Goal: Information Seeking & Learning: Learn about a topic

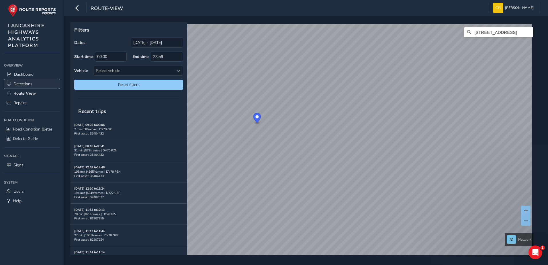
click at [14, 84] on span "Detections" at bounding box center [22, 83] width 19 height 5
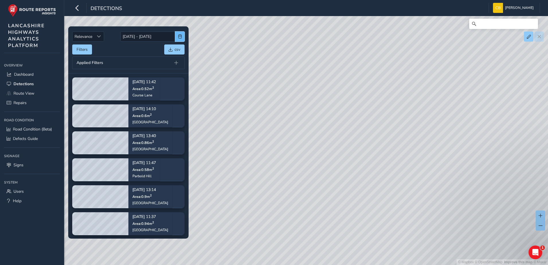
click at [178, 36] on span "button" at bounding box center [180, 36] width 4 height 4
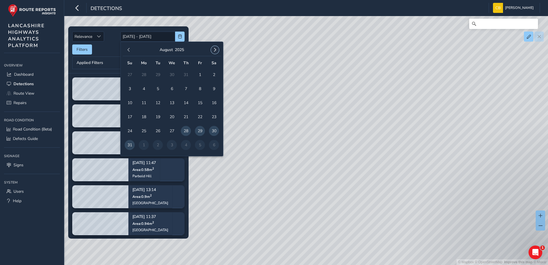
click at [214, 50] on span "button" at bounding box center [215, 50] width 4 height 4
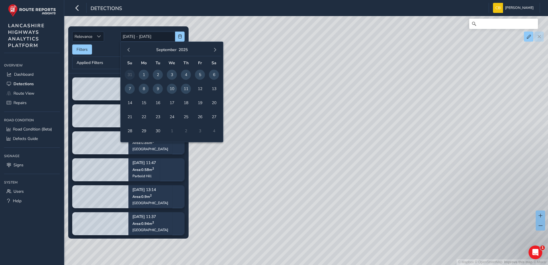
click at [145, 72] on span "1" at bounding box center [144, 75] width 10 height 10
type input "01/09/2025"
click at [187, 89] on span "11" at bounding box center [186, 89] width 10 height 10
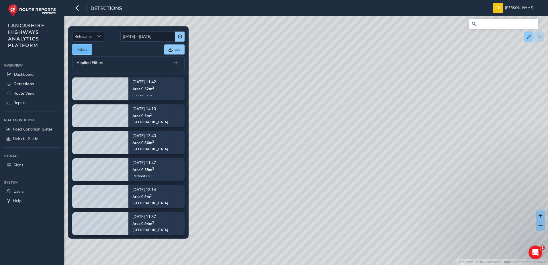
click at [80, 48] on button "Filters" at bounding box center [82, 49] width 20 height 10
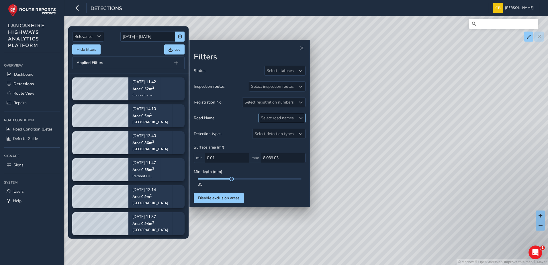
click at [292, 116] on div "Select road names" at bounding box center [277, 117] width 37 height 9
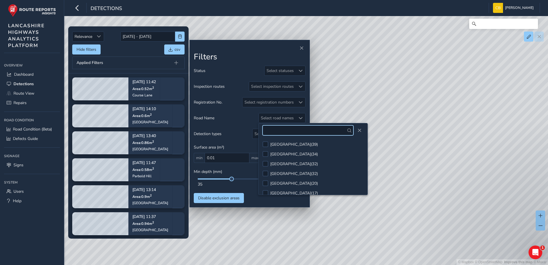
click at [315, 130] on input "text" at bounding box center [307, 130] width 91 height 10
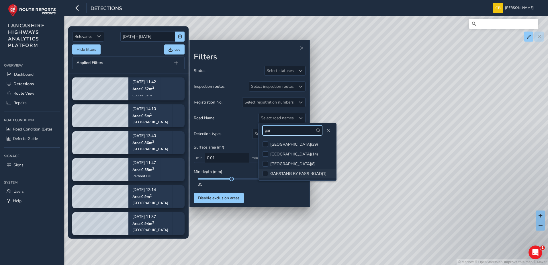
type input "gar"
click at [315, 176] on div "GARSTANG BY PASS ROAD ( 1 )" at bounding box center [298, 173] width 56 height 5
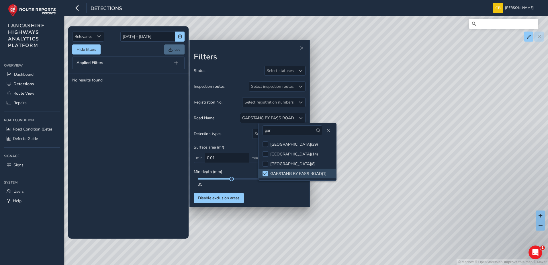
click at [285, 198] on div "Status Select statuses Inspection routes Select inspection routes Registration …" at bounding box center [250, 134] width 112 height 137
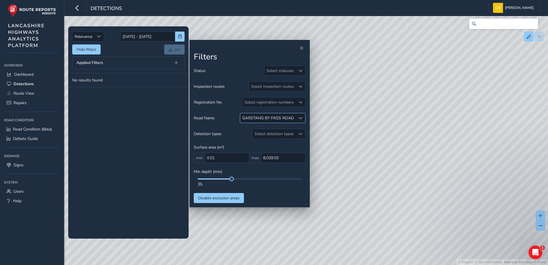
click at [303, 114] on div at bounding box center [300, 117] width 9 height 9
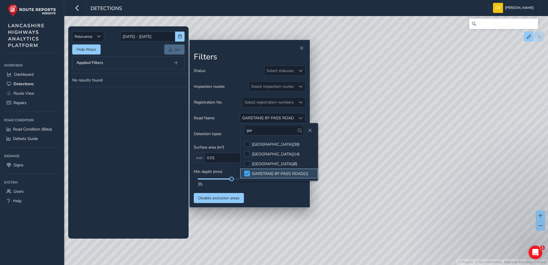
click at [245, 173] on span at bounding box center [247, 173] width 4 height 4
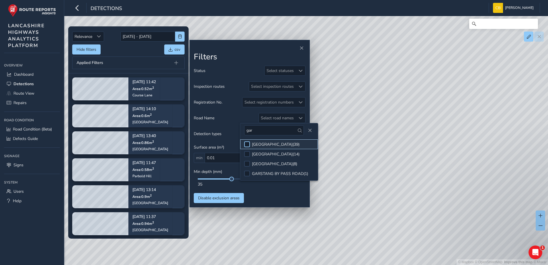
click at [249, 144] on div at bounding box center [247, 144] width 6 height 6
click at [248, 144] on span at bounding box center [247, 144] width 4 height 4
click at [248, 154] on div at bounding box center [247, 154] width 6 height 6
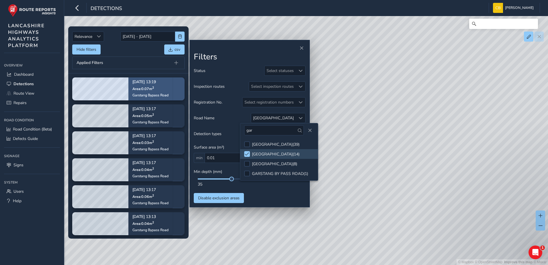
click at [152, 85] on div "Sep 02, 13:19 Area: 0.07 m 2 Garstang Bypass Road" at bounding box center [150, 88] width 36 height 25
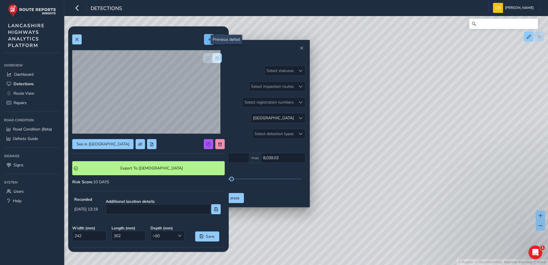
click at [208, 40] on button at bounding box center [208, 39] width 9 height 10
type input "212"
type input "231"
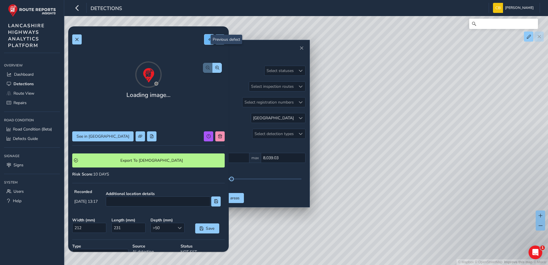
click at [207, 40] on span at bounding box center [209, 40] width 4 height 4
type input "161"
type input "164"
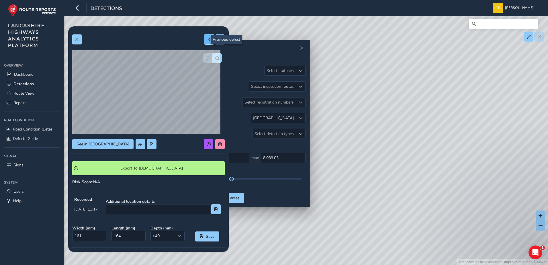
click at [207, 41] on span at bounding box center [209, 40] width 4 height 4
type input "188"
type input "204"
click at [207, 40] on span at bounding box center [209, 40] width 4 height 4
type input "205"
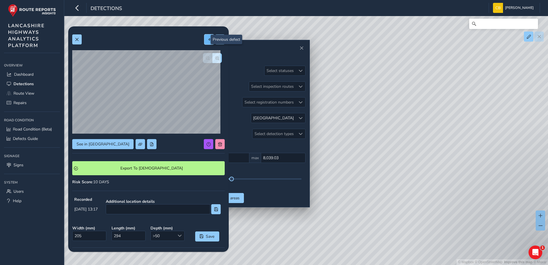
click at [204, 44] on button at bounding box center [208, 39] width 9 height 10
type input "191"
click at [81, 39] on button at bounding box center [76, 39] width 9 height 10
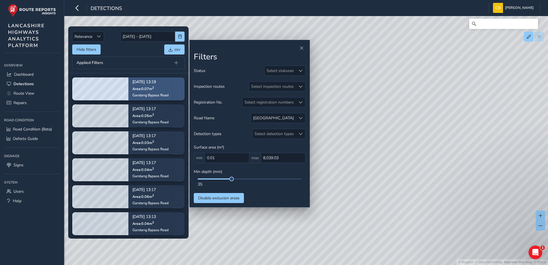
click at [140, 91] on span "Area: 0.07 m 2" at bounding box center [142, 88] width 21 height 5
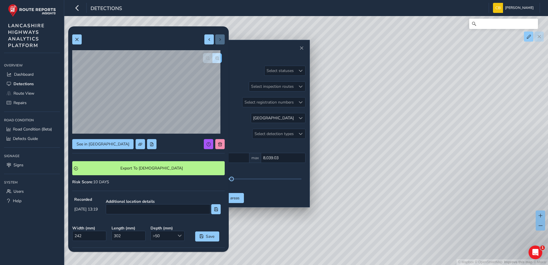
click at [215, 58] on span "button" at bounding box center [217, 58] width 4 height 4
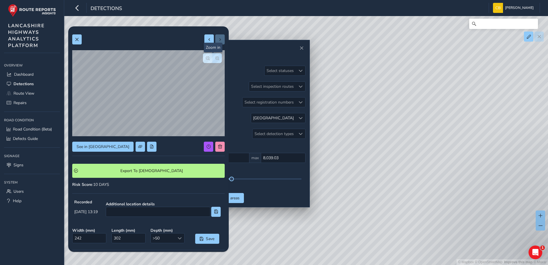
click at [215, 58] on span "button" at bounding box center [217, 58] width 4 height 4
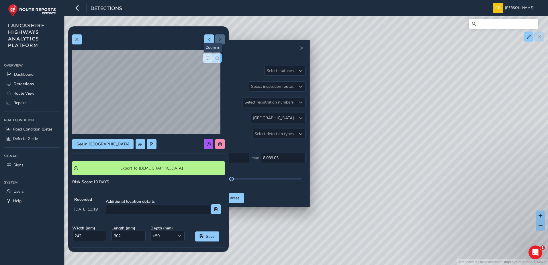
click at [215, 58] on span "button" at bounding box center [217, 58] width 4 height 4
click at [206, 60] on span "button" at bounding box center [208, 58] width 4 height 4
click at [204, 42] on button at bounding box center [208, 39] width 9 height 10
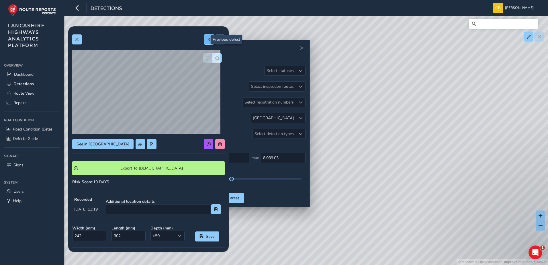
type input "212"
type input "231"
click at [215, 59] on span "button" at bounding box center [217, 58] width 4 height 4
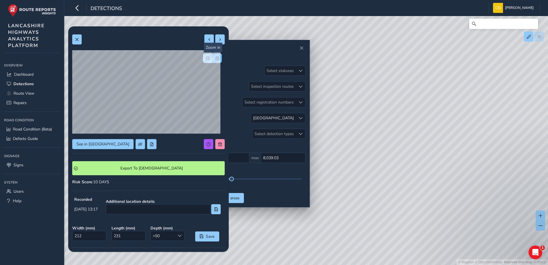
click at [215, 59] on span "button" at bounding box center [217, 58] width 4 height 4
click at [203, 60] on button "button" at bounding box center [207, 58] width 9 height 10
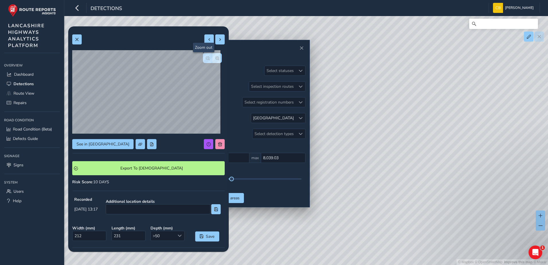
click at [203, 60] on button "button" at bounding box center [207, 58] width 9 height 10
click at [204, 40] on button at bounding box center [208, 39] width 9 height 10
type input "161"
type input "164"
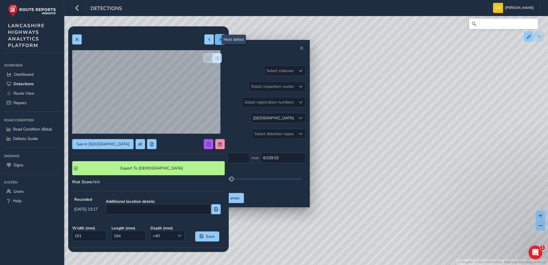
click at [218, 41] on span at bounding box center [220, 40] width 4 height 4
type input "212"
type input "231"
click at [204, 41] on button at bounding box center [208, 39] width 9 height 10
type input "161"
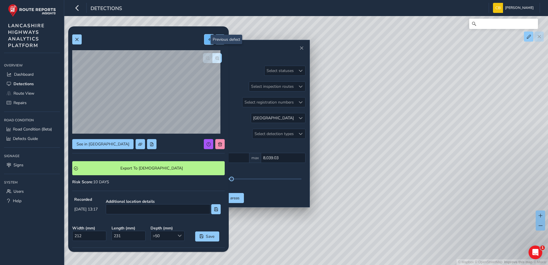
type input "164"
click at [215, 56] on span "button" at bounding box center [217, 58] width 4 height 4
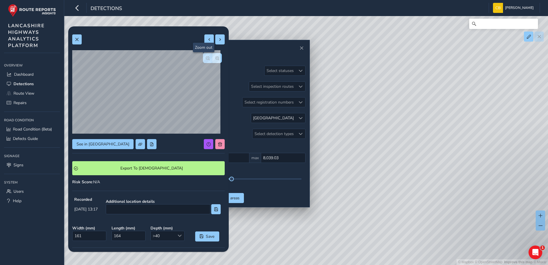
click at [206, 56] on span "button" at bounding box center [208, 58] width 4 height 4
click at [204, 43] on button at bounding box center [208, 39] width 9 height 10
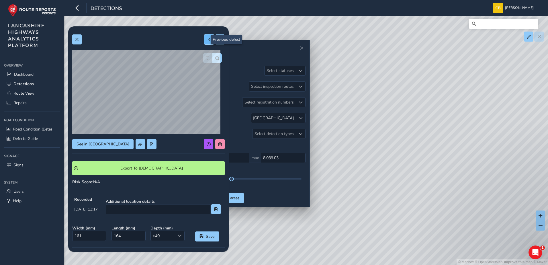
type input "188"
type input "204"
click at [215, 61] on button "button" at bounding box center [216, 58] width 9 height 10
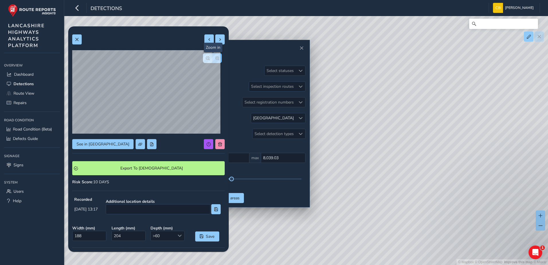
click at [215, 61] on button "button" at bounding box center [216, 58] width 9 height 10
click at [203, 58] on button "button" at bounding box center [207, 58] width 9 height 10
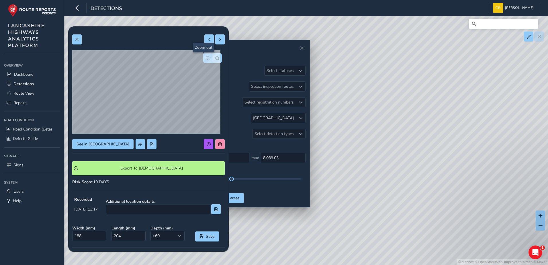
click at [203, 58] on button "button" at bounding box center [207, 58] width 9 height 10
click at [204, 43] on button at bounding box center [208, 39] width 9 height 10
type input "205"
click at [212, 60] on button "button" at bounding box center [216, 58] width 9 height 10
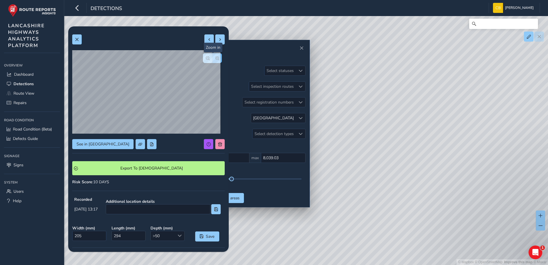
click at [212, 60] on button "button" at bounding box center [216, 58] width 9 height 10
click at [215, 58] on span "button" at bounding box center [217, 58] width 4 height 4
click at [212, 58] on div at bounding box center [212, 58] width 19 height 10
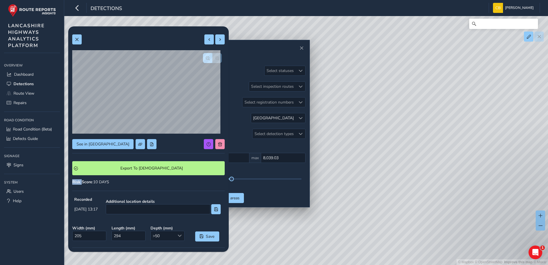
drag, startPoint x: 212, startPoint y: 58, endPoint x: 203, endPoint y: 58, distance: 8.9
click at [206, 58] on span "button" at bounding box center [208, 58] width 4 height 4
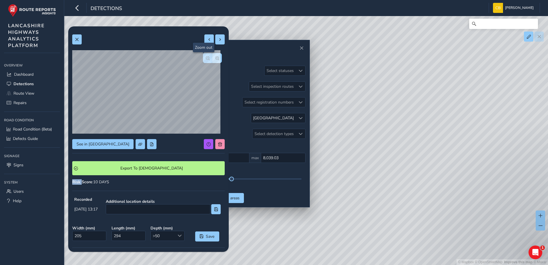
click at [206, 58] on span "button" at bounding box center [208, 58] width 4 height 4
click at [203, 58] on div at bounding box center [212, 58] width 19 height 10
click at [204, 43] on button at bounding box center [208, 39] width 9 height 10
click at [215, 58] on button "button" at bounding box center [216, 58] width 9 height 10
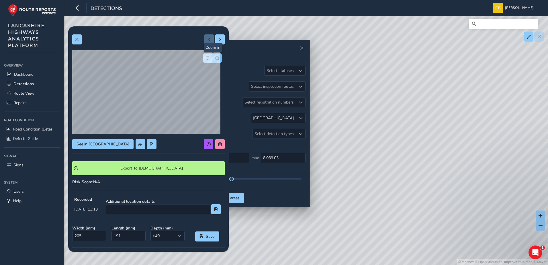
click at [215, 58] on button "button" at bounding box center [216, 58] width 9 height 10
click at [206, 59] on span "button" at bounding box center [208, 58] width 4 height 4
click at [203, 59] on div at bounding box center [212, 58] width 19 height 10
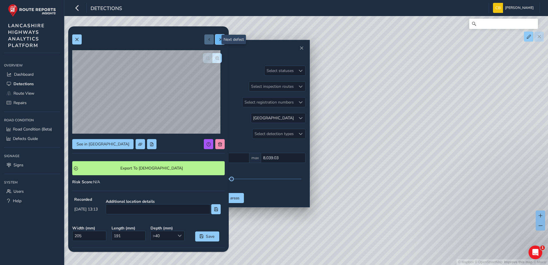
click at [218, 40] on span at bounding box center [220, 40] width 4 height 4
type input "294"
click at [218, 40] on span at bounding box center [220, 40] width 4 height 4
type input "188"
type input "204"
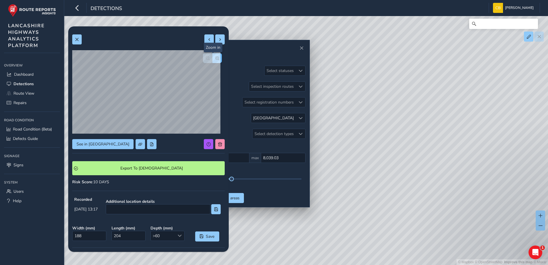
click at [217, 59] on button "button" at bounding box center [216, 58] width 9 height 10
click at [204, 61] on button "button" at bounding box center [207, 58] width 9 height 10
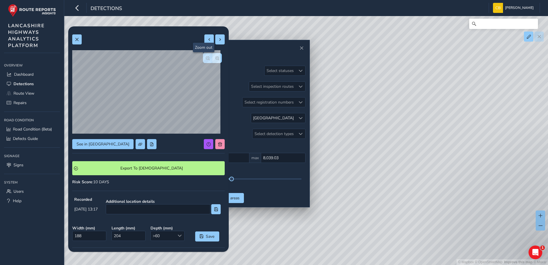
click at [204, 61] on button "button" at bounding box center [207, 58] width 9 height 10
click at [204, 61] on div at bounding box center [212, 58] width 19 height 10
drag, startPoint x: 204, startPoint y: 61, endPoint x: 181, endPoint y: 46, distance: 27.9
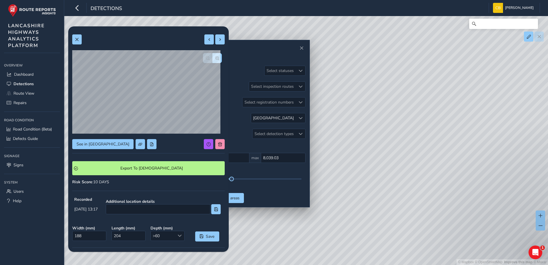
click at [181, 46] on div "See in Route View Export To Symology Risk Score : 10 DAYS Recorded Sep 02 2025,…" at bounding box center [148, 176] width 152 height 293
click at [218, 40] on span at bounding box center [220, 40] width 4 height 4
type input "161"
type input "164"
click at [207, 39] on span at bounding box center [209, 40] width 4 height 4
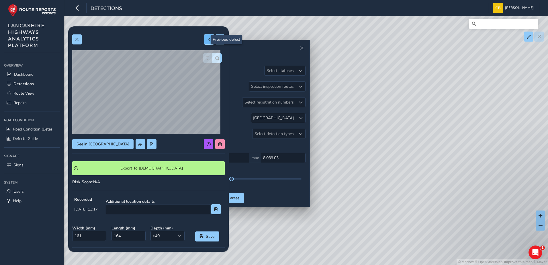
type input "188"
type input "204"
click at [218, 39] on span at bounding box center [220, 40] width 4 height 4
type input "161"
type input "164"
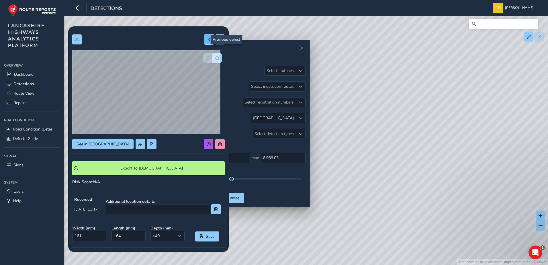
click at [207, 39] on span at bounding box center [209, 40] width 4 height 4
type input "188"
type input "204"
click at [215, 39] on button at bounding box center [219, 39] width 9 height 10
type input "161"
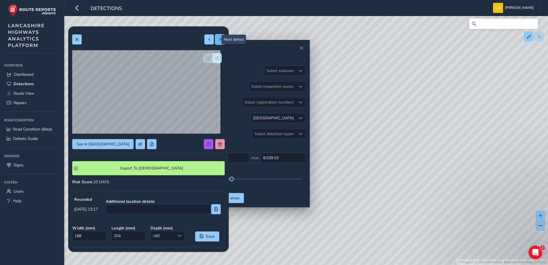
type input "164"
click at [215, 39] on button at bounding box center [219, 39] width 9 height 10
type input "212"
type input "231"
click at [215, 58] on button "button" at bounding box center [216, 58] width 9 height 10
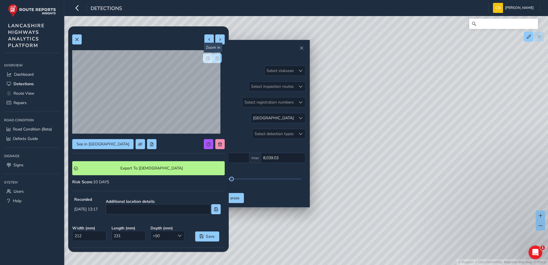
click at [215, 59] on button "button" at bounding box center [216, 58] width 9 height 10
click at [79, 40] on button at bounding box center [76, 39] width 9 height 10
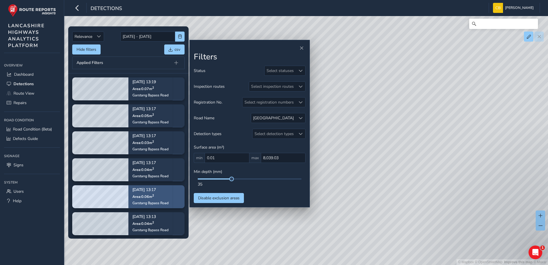
scroll to position [1, 0]
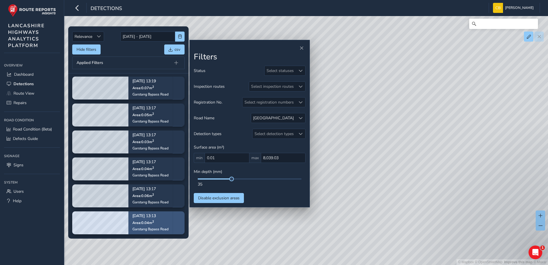
click at [140, 219] on div "Sep 02, 13:13 Area: 0.04 m 2 Garstang Bypass Road" at bounding box center [150, 222] width 36 height 25
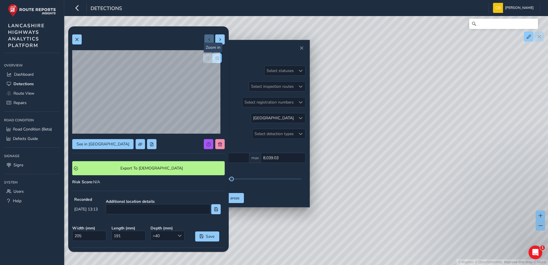
click at [213, 62] on button "button" at bounding box center [216, 58] width 9 height 10
click at [206, 57] on span "button" at bounding box center [208, 58] width 4 height 4
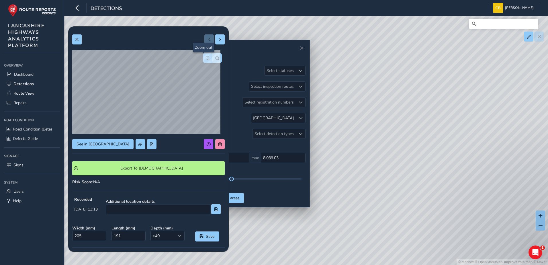
click at [206, 57] on span "button" at bounding box center [208, 58] width 4 height 4
click at [80, 42] on button at bounding box center [76, 39] width 9 height 10
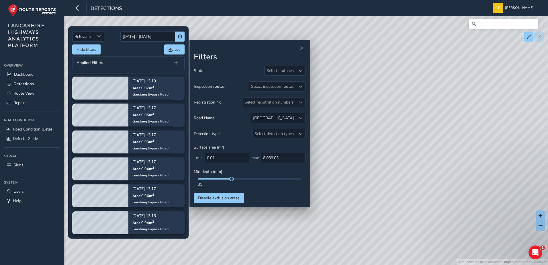
click at [133, 59] on div "Applied Filters" at bounding box center [128, 62] width 112 height 13
click at [299, 117] on span at bounding box center [301, 118] width 4 height 4
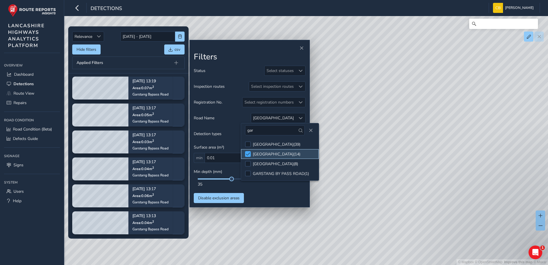
click at [245, 152] on div at bounding box center [248, 154] width 6 height 6
click at [250, 146] on div at bounding box center [248, 144] width 6 height 6
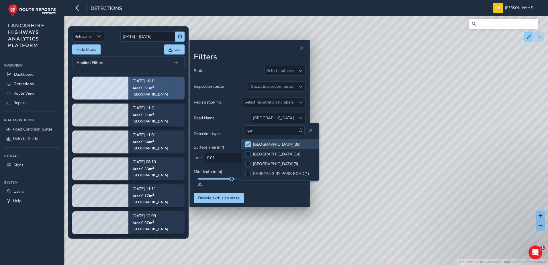
click at [141, 91] on div "Sep 02, 10:11 Area: 0.61 m 2 Garstang Road" at bounding box center [150, 87] width 36 height 25
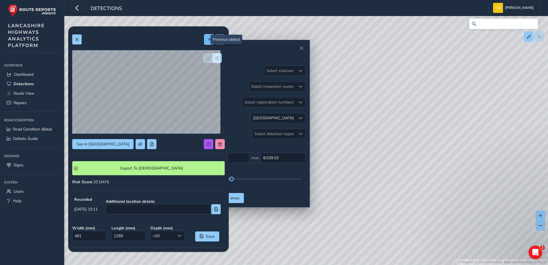
click at [209, 41] on button at bounding box center [208, 39] width 9 height 10
type input "224"
type input "207"
click at [207, 38] on span at bounding box center [209, 40] width 4 height 4
type input "359"
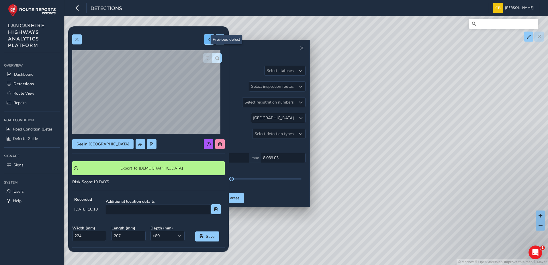
type input "496"
click at [207, 39] on span at bounding box center [209, 40] width 4 height 4
type input "250"
type input "379"
click at [207, 40] on span at bounding box center [209, 40] width 4 height 4
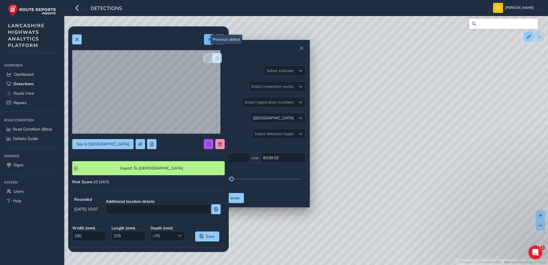
type input "217"
type input "223"
click at [207, 39] on span at bounding box center [209, 40] width 4 height 4
type input "208"
type input "193"
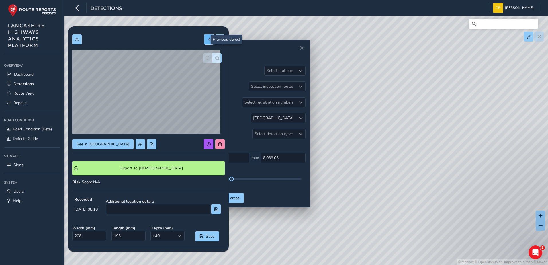
click at [207, 39] on span at bounding box center [209, 40] width 4 height 4
type input "374"
type input "445"
click at [204, 42] on button at bounding box center [208, 39] width 9 height 10
type input "421"
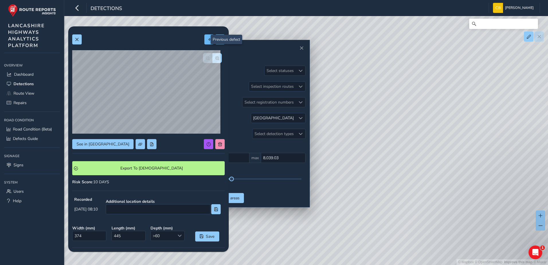
type input "777"
click at [216, 36] on button at bounding box center [219, 39] width 9 height 10
type input "374"
type input "445"
click at [218, 41] on span at bounding box center [220, 40] width 4 height 4
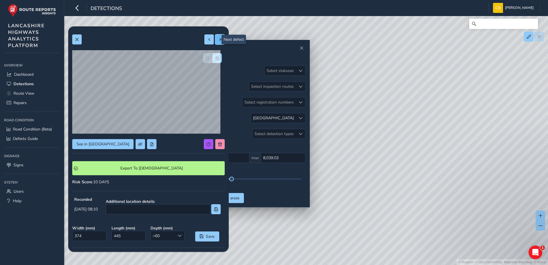
type input "208"
type input "193"
click at [218, 40] on span at bounding box center [220, 40] width 4 height 4
type input "217"
type input "223"
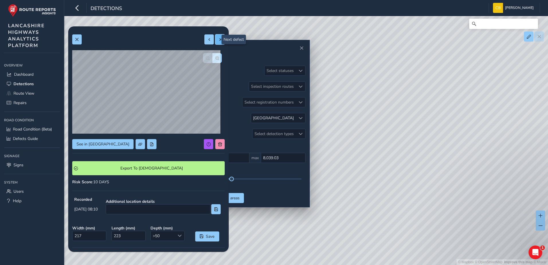
click at [215, 43] on button at bounding box center [219, 39] width 9 height 10
type input "250"
type input "379"
click at [215, 44] on button at bounding box center [219, 39] width 9 height 10
type input "359"
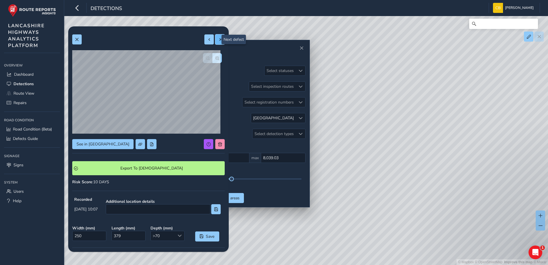
type input "496"
click at [215, 42] on button at bounding box center [219, 39] width 9 height 10
type input "224"
type input "207"
click at [218, 41] on span at bounding box center [220, 40] width 4 height 4
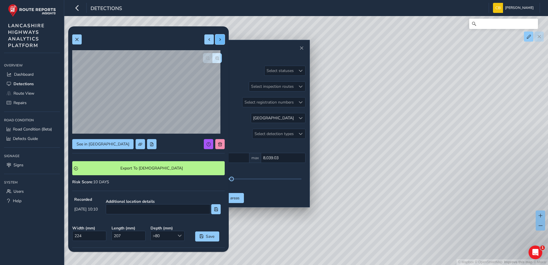
type input "481"
type input "1269"
click at [218, 40] on span at bounding box center [220, 40] width 4 height 4
type input "258"
type input "421"
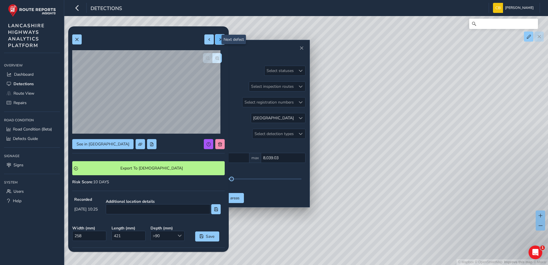
click at [215, 35] on button at bounding box center [219, 39] width 9 height 10
type input "115"
type input "137"
click at [218, 40] on span at bounding box center [220, 40] width 4 height 4
type input "323"
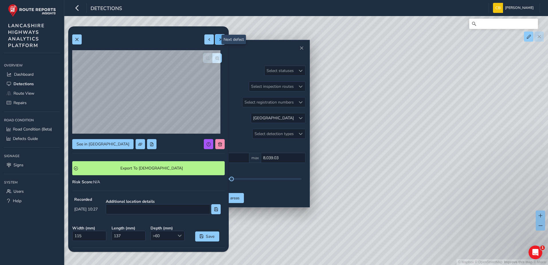
type input "512"
click at [215, 42] on button at bounding box center [219, 39] width 9 height 10
type input "287"
type input "412"
click at [218, 41] on span at bounding box center [220, 40] width 4 height 4
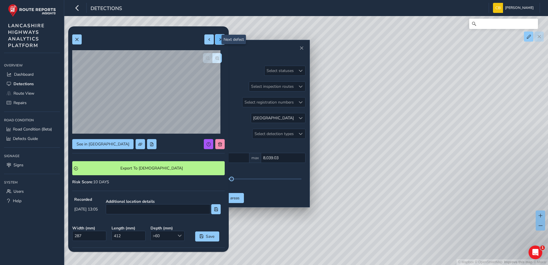
type input "215"
type input "173"
click at [215, 37] on button at bounding box center [219, 39] width 9 height 10
type input "187"
type input "181"
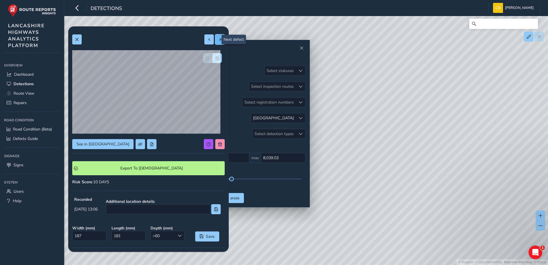
drag, startPoint x: 215, startPoint y: 40, endPoint x: 214, endPoint y: 44, distance: 3.5
click at [218, 40] on span at bounding box center [220, 40] width 4 height 4
type input "351"
type input "531"
click at [218, 40] on span at bounding box center [220, 40] width 4 height 4
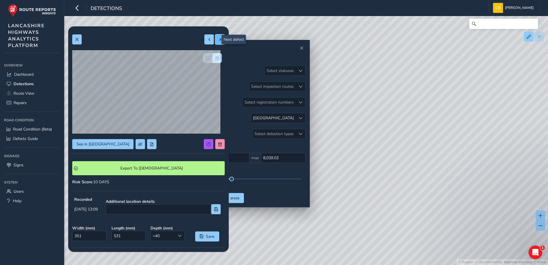
type input "184"
type input "178"
click at [212, 56] on button "button" at bounding box center [216, 58] width 9 height 10
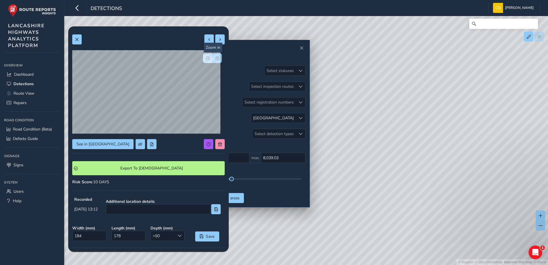
click at [212, 56] on button "button" at bounding box center [216, 58] width 9 height 10
click at [206, 59] on button "button" at bounding box center [207, 58] width 9 height 10
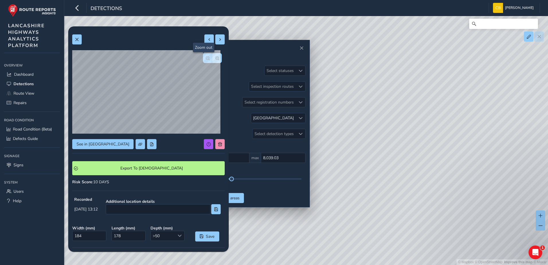
click at [206, 59] on button "button" at bounding box center [207, 58] width 9 height 10
click at [206, 59] on div at bounding box center [212, 58] width 19 height 10
drag, startPoint x: 215, startPoint y: 40, endPoint x: 211, endPoint y: 43, distance: 5.7
click at [218, 40] on span at bounding box center [220, 40] width 4 height 4
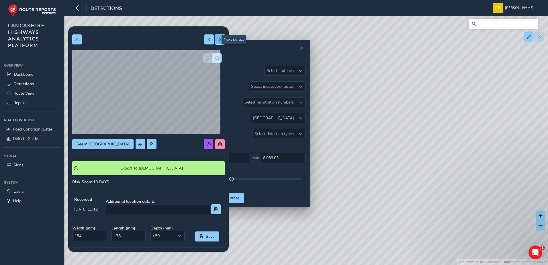
type input "517"
type input "665"
click at [215, 41] on button at bounding box center [219, 39] width 9 height 10
type input "423"
type input "408"
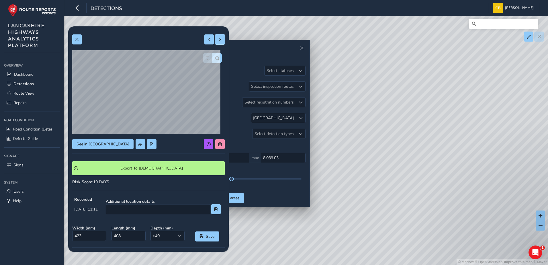
scroll to position [76, 0]
click at [215, 43] on button at bounding box center [219, 39] width 9 height 10
type input "452"
type input "681"
click at [216, 42] on button at bounding box center [219, 39] width 9 height 10
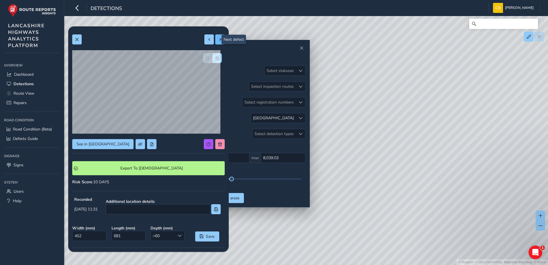
type input "165"
type input "414"
click at [204, 39] on button at bounding box center [208, 39] width 9 height 10
type input "452"
type input "681"
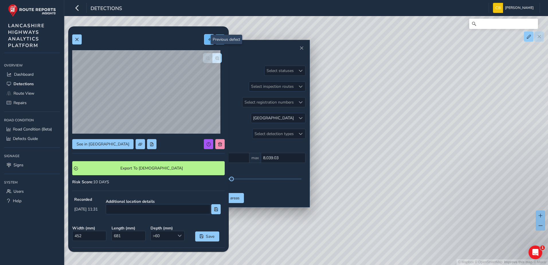
click at [204, 39] on button at bounding box center [208, 39] width 9 height 10
type input "423"
type input "408"
click at [204, 39] on button at bounding box center [208, 39] width 9 height 10
type input "517"
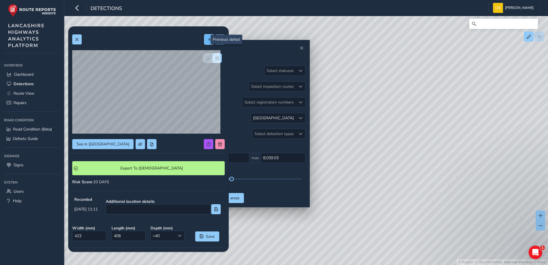
type input "665"
click at [207, 40] on span at bounding box center [209, 40] width 4 height 4
type input "184"
type input "178"
click at [213, 54] on button "button" at bounding box center [216, 58] width 9 height 10
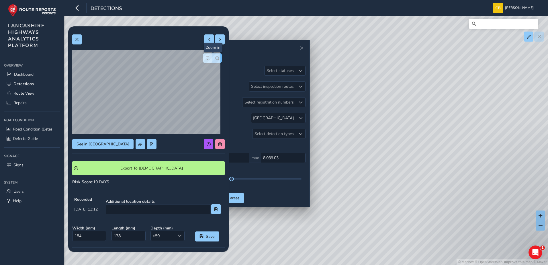
click at [213, 54] on button "button" at bounding box center [216, 58] width 9 height 10
click at [206, 58] on span "button" at bounding box center [208, 58] width 4 height 4
click at [102, 144] on span "See in Route View" at bounding box center [103, 143] width 53 height 5
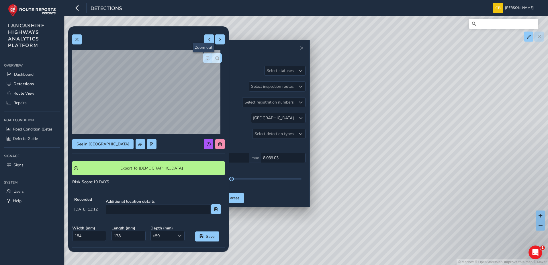
click at [203, 60] on button "button" at bounding box center [207, 58] width 9 height 10
click at [215, 57] on span "button" at bounding box center [217, 58] width 4 height 4
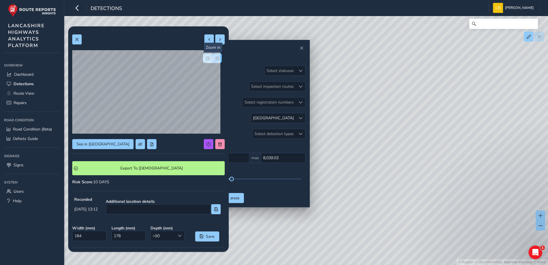
click at [215, 57] on span "button" at bounding box center [217, 58] width 4 height 4
click at [206, 57] on span "button" at bounding box center [208, 58] width 4 height 4
click at [78, 40] on span at bounding box center [77, 40] width 4 height 4
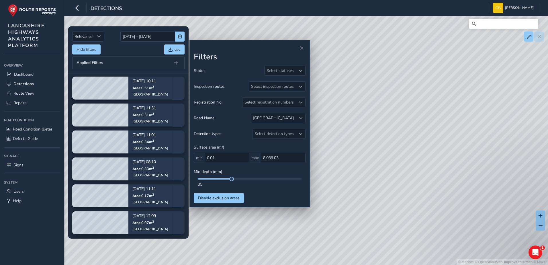
click at [138, 63] on div "Applied Filters" at bounding box center [128, 62] width 112 height 13
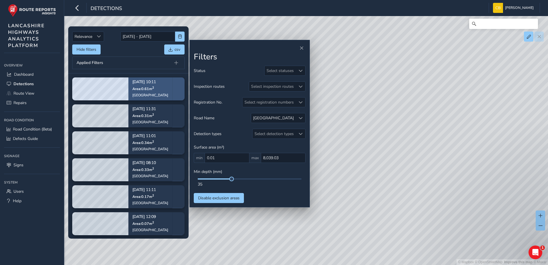
click at [151, 95] on div "Garstang Road" at bounding box center [150, 95] width 36 height 5
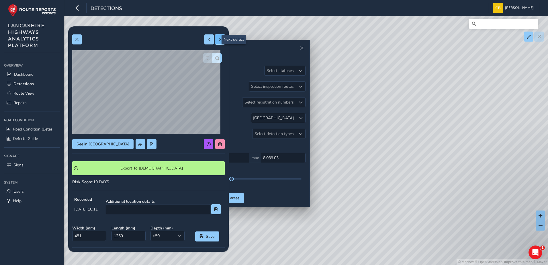
click at [218, 41] on span at bounding box center [220, 40] width 4 height 4
type input "258"
type input "421"
click at [215, 40] on button at bounding box center [219, 39] width 9 height 10
type input "115"
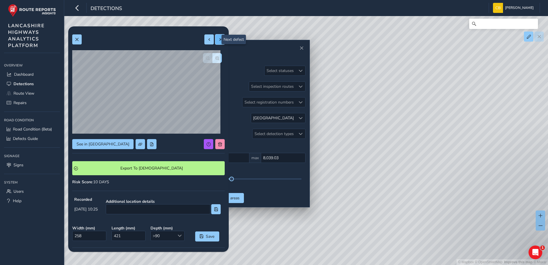
type input "137"
click at [215, 42] on button at bounding box center [219, 39] width 9 height 10
type input "323"
type input "512"
click at [215, 42] on button at bounding box center [219, 39] width 9 height 10
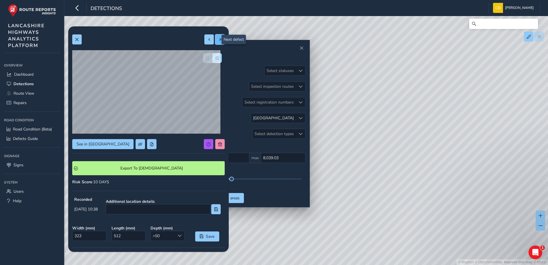
type input "287"
type input "412"
click at [218, 43] on button at bounding box center [219, 39] width 9 height 10
type input "215"
type input "173"
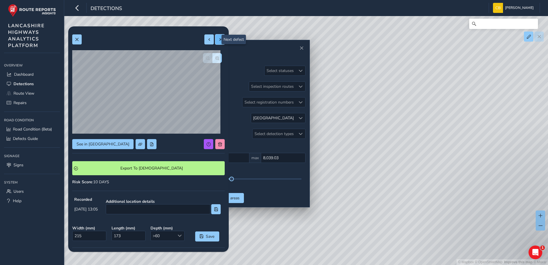
click at [217, 44] on button at bounding box center [219, 39] width 9 height 10
type input "187"
type input "181"
click at [215, 58] on span "button" at bounding box center [217, 58] width 4 height 4
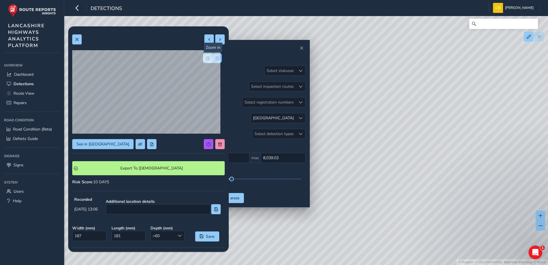
click at [215, 58] on span "button" at bounding box center [217, 58] width 4 height 4
click at [206, 58] on span "button" at bounding box center [208, 58] width 4 height 4
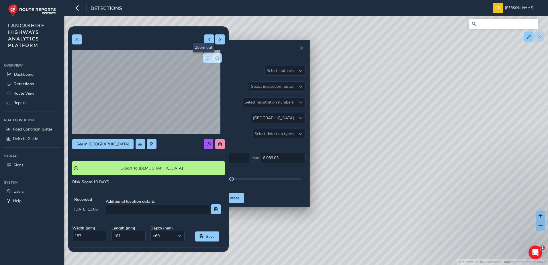
click at [206, 58] on span "button" at bounding box center [208, 58] width 4 height 4
click at [218, 38] on span at bounding box center [220, 40] width 4 height 4
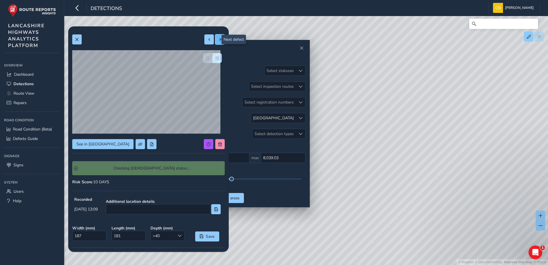
type input "351"
type input "531"
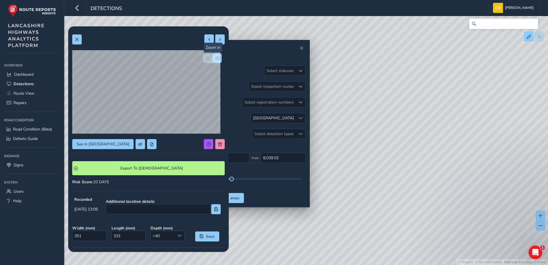
click at [212, 58] on button "button" at bounding box center [216, 58] width 9 height 10
click at [206, 60] on span "button" at bounding box center [208, 58] width 4 height 4
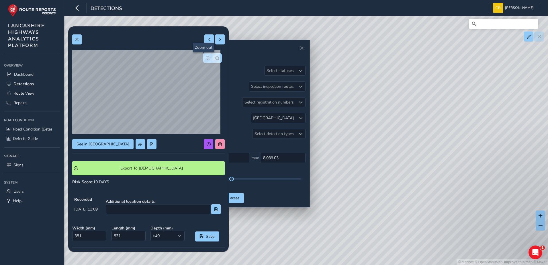
click at [206, 60] on span "button" at bounding box center [208, 58] width 4 height 4
click at [218, 39] on span at bounding box center [220, 40] width 4 height 4
type input "184"
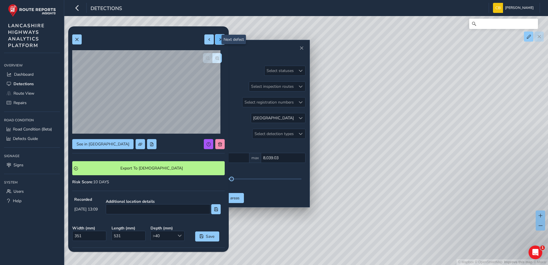
type input "178"
click at [218, 39] on button at bounding box center [219, 39] width 9 height 10
type input "517"
type input "665"
click at [218, 41] on span at bounding box center [220, 40] width 4 height 4
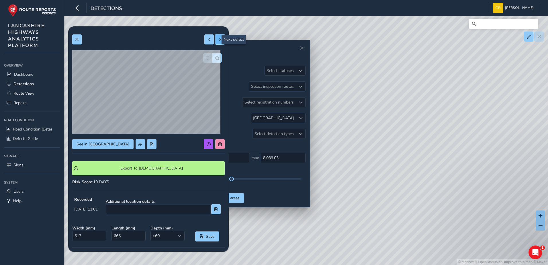
type input "423"
type input "408"
click at [216, 43] on button at bounding box center [219, 39] width 9 height 10
type input "452"
type input "681"
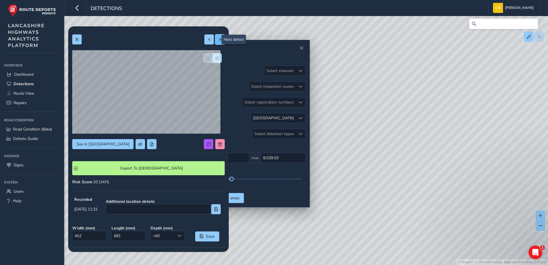
click at [215, 39] on button at bounding box center [219, 39] width 9 height 10
type input "165"
type input "414"
click at [207, 42] on button at bounding box center [208, 39] width 9 height 10
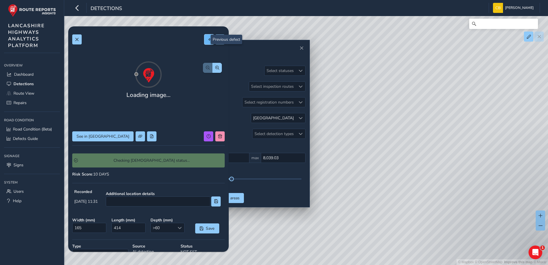
type input "452"
type input "681"
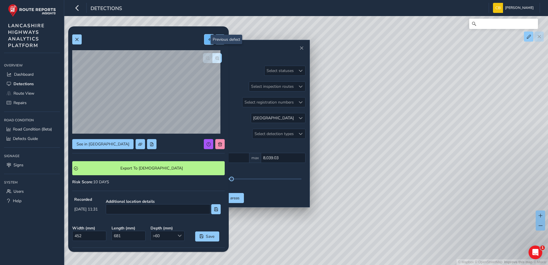
click at [207, 42] on button at bounding box center [208, 39] width 9 height 10
type input "423"
type input "408"
click at [207, 42] on button at bounding box center [208, 39] width 9 height 10
type input "517"
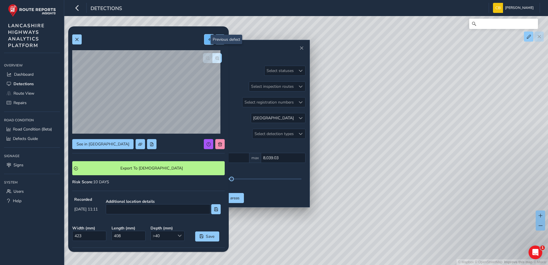
type input "665"
click at [207, 42] on button at bounding box center [208, 39] width 9 height 10
type input "184"
type input "178"
click at [204, 38] on button at bounding box center [208, 39] width 9 height 10
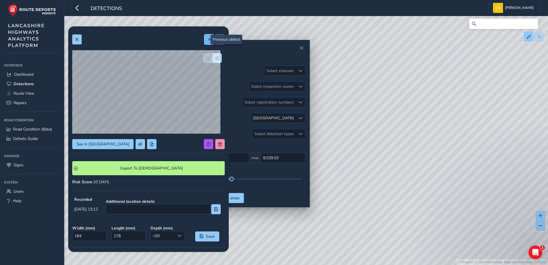
type input "351"
type input "531"
click at [216, 58] on button "button" at bounding box center [216, 58] width 9 height 10
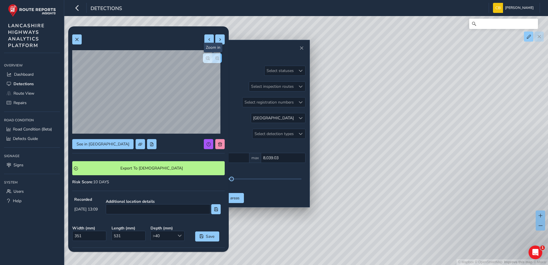
click at [215, 59] on button "button" at bounding box center [216, 58] width 9 height 10
click at [215, 59] on div at bounding box center [212, 58] width 19 height 10
click at [206, 60] on span "button" at bounding box center [208, 58] width 4 height 4
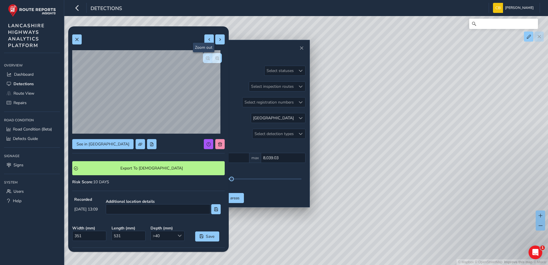
click at [206, 60] on span "button" at bounding box center [208, 58] width 4 height 4
click at [203, 60] on div at bounding box center [212, 58] width 19 height 10
click at [207, 41] on span at bounding box center [209, 40] width 4 height 4
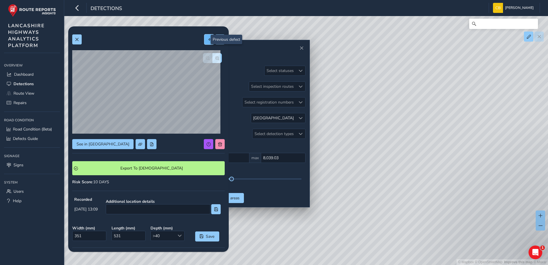
type input "187"
type input "181"
click at [215, 59] on span "button" at bounding box center [217, 58] width 4 height 4
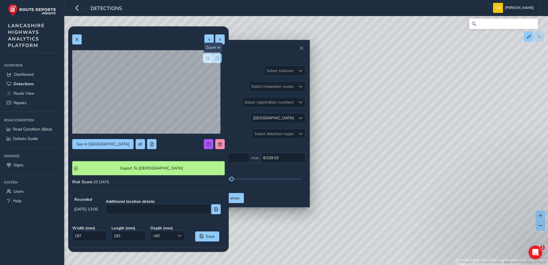
click at [215, 59] on span "button" at bounding box center [217, 58] width 4 height 4
click at [203, 55] on button "button" at bounding box center [207, 58] width 9 height 10
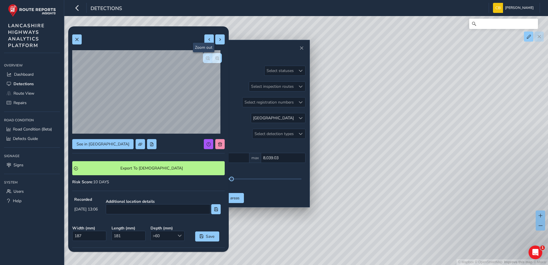
click at [203, 55] on button "button" at bounding box center [207, 58] width 9 height 10
click at [215, 58] on span "button" at bounding box center [217, 58] width 4 height 4
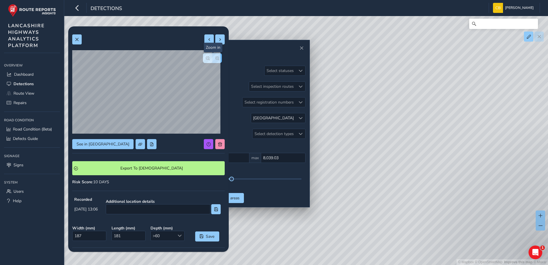
click at [215, 58] on span "button" at bounding box center [217, 58] width 4 height 4
click at [213, 58] on div at bounding box center [212, 58] width 19 height 10
click at [206, 58] on span "button" at bounding box center [208, 58] width 4 height 4
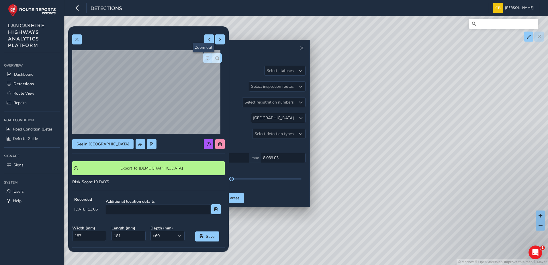
click at [206, 58] on span "button" at bounding box center [208, 58] width 4 height 4
click at [215, 42] on button at bounding box center [219, 39] width 9 height 10
type input "351"
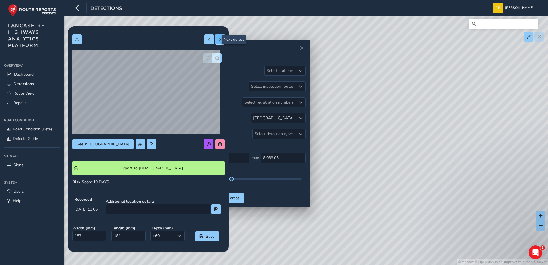
type input "531"
click at [215, 58] on span "button" at bounding box center [217, 58] width 4 height 4
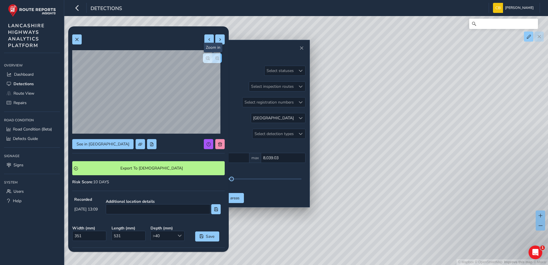
click at [215, 58] on span "button" at bounding box center [217, 58] width 4 height 4
click at [206, 59] on span "button" at bounding box center [208, 58] width 4 height 4
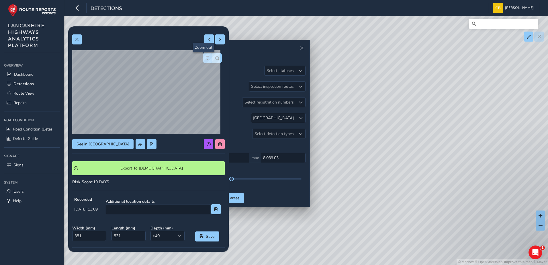
click at [206, 59] on span "button" at bounding box center [208, 58] width 4 height 4
click at [218, 40] on span at bounding box center [220, 40] width 4 height 4
type input "184"
type input "178"
click at [218, 40] on span at bounding box center [220, 40] width 4 height 4
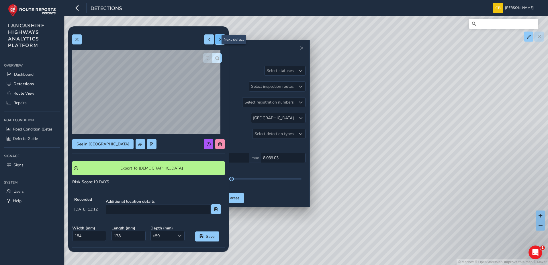
type input "517"
type input "665"
click at [218, 40] on span at bounding box center [220, 40] width 4 height 4
type input "423"
type input "408"
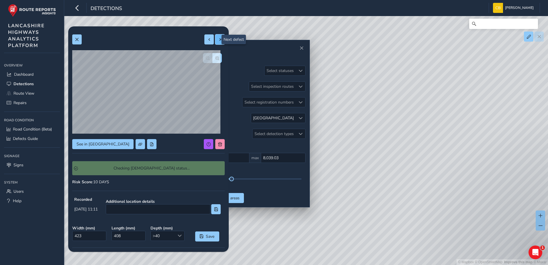
click at [218, 40] on span at bounding box center [220, 40] width 4 height 4
type input "452"
type input "681"
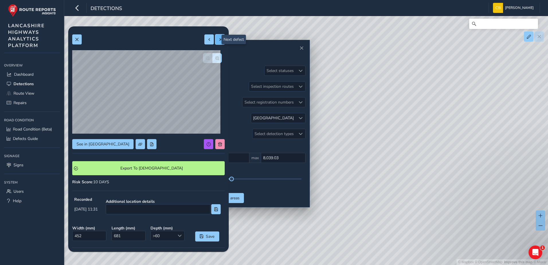
click at [218, 40] on span at bounding box center [220, 40] width 4 height 4
type input "165"
type input "414"
click at [216, 40] on div at bounding box center [214, 39] width 20 height 10
click at [205, 42] on button at bounding box center [208, 39] width 9 height 10
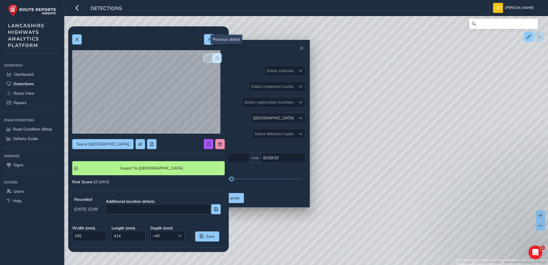
type input "452"
type input "681"
click at [204, 42] on button at bounding box center [208, 39] width 9 height 10
type input "423"
type input "408"
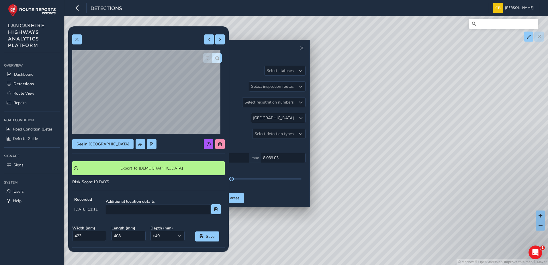
click at [204, 45] on div "See in Route View Export To Symology Risk Score : 10 DAYS Recorded Sep 05 2025,…" at bounding box center [148, 176] width 152 height 293
click at [207, 40] on span at bounding box center [209, 40] width 4 height 4
type input "517"
type input "665"
click at [204, 41] on button at bounding box center [208, 39] width 9 height 10
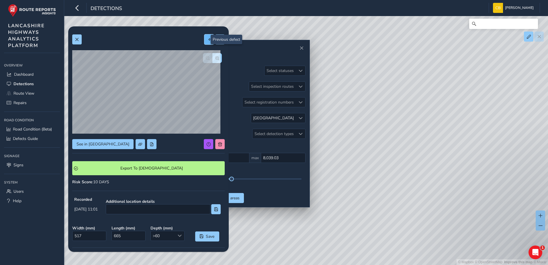
type input "184"
type input "178"
click at [207, 40] on span at bounding box center [209, 40] width 4 height 4
type input "351"
type input "531"
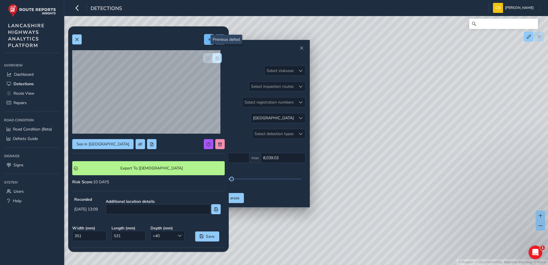
click at [207, 41] on span at bounding box center [209, 40] width 4 height 4
type input "187"
type input "181"
click at [204, 40] on button at bounding box center [208, 39] width 9 height 10
type input "215"
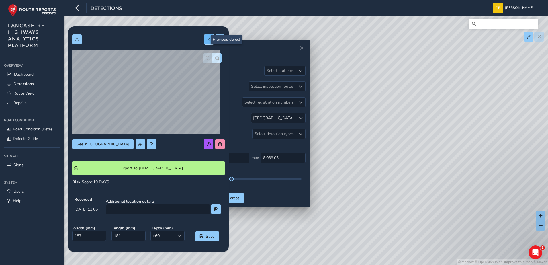
type input "173"
click at [207, 39] on span at bounding box center [209, 40] width 4 height 4
type input "287"
type input "412"
click at [207, 39] on span at bounding box center [209, 40] width 4 height 4
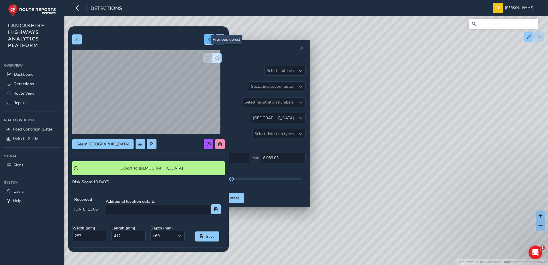
type input "323"
type input "512"
click at [207, 41] on span at bounding box center [209, 40] width 4 height 4
type input "115"
type input "137"
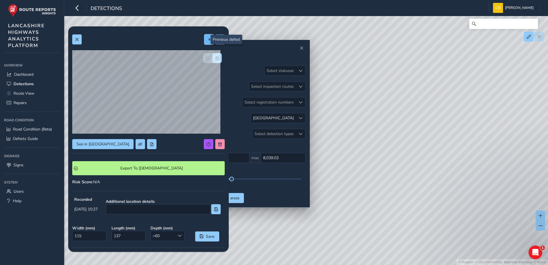
click at [207, 40] on span at bounding box center [209, 40] width 4 height 4
type input "258"
type input "421"
click at [204, 42] on button at bounding box center [208, 39] width 9 height 10
type input "481"
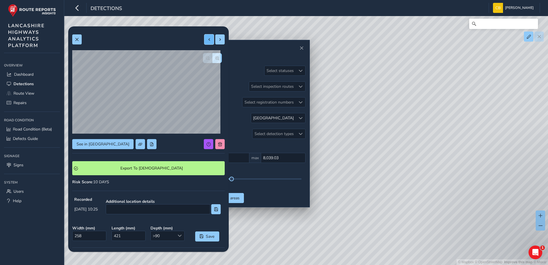
type input "1269"
click at [207, 38] on span at bounding box center [209, 40] width 4 height 4
type input "224"
type input "207"
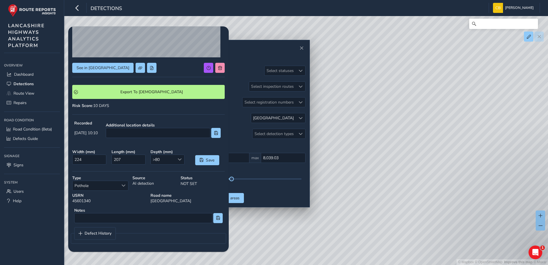
scroll to position [33, 0]
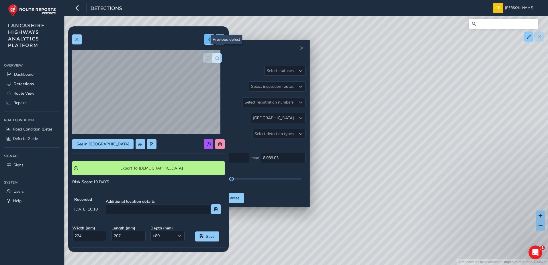
click at [204, 41] on button at bounding box center [208, 39] width 9 height 10
type input "359"
type input "496"
click at [204, 42] on button at bounding box center [208, 39] width 9 height 10
type input "250"
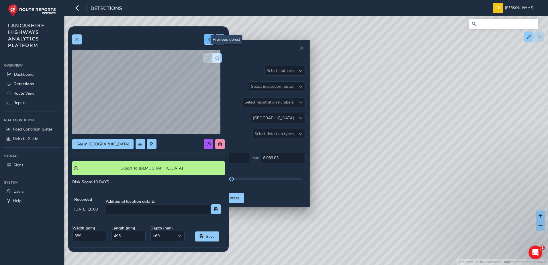
type input "379"
click at [204, 36] on button at bounding box center [208, 39] width 9 height 10
type input "217"
type input "223"
click at [204, 43] on button at bounding box center [208, 39] width 9 height 10
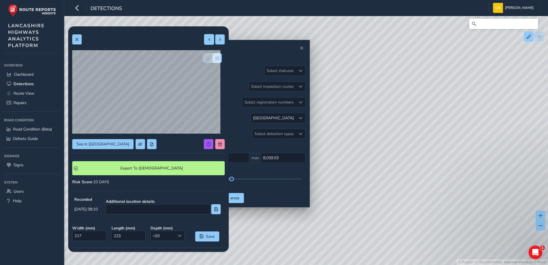
type input "208"
type input "193"
click at [207, 40] on span at bounding box center [209, 40] width 4 height 4
type input "374"
type input "445"
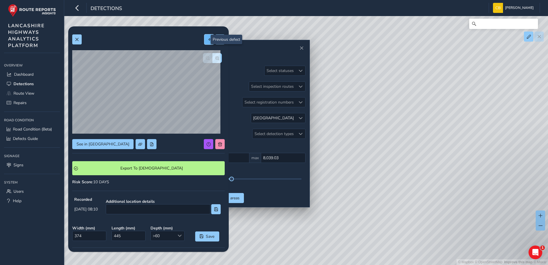
click at [204, 40] on button at bounding box center [208, 39] width 9 height 10
type input "421"
type input "777"
click at [218, 39] on span at bounding box center [220, 40] width 4 height 4
type input "374"
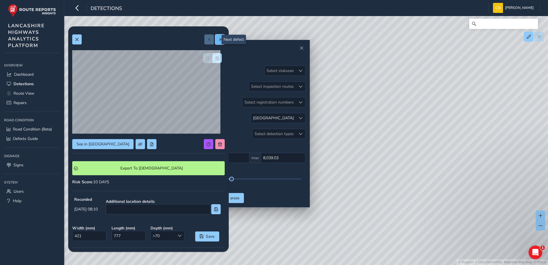
type input "445"
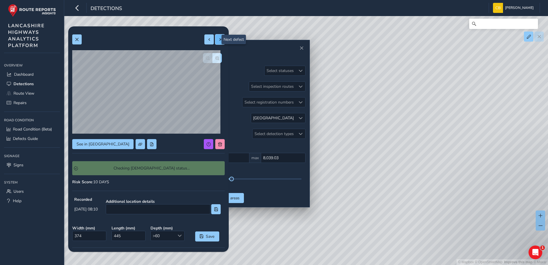
click at [218, 39] on span at bounding box center [220, 40] width 4 height 4
type input "208"
type input "193"
click at [218, 39] on span at bounding box center [220, 40] width 4 height 4
type input "217"
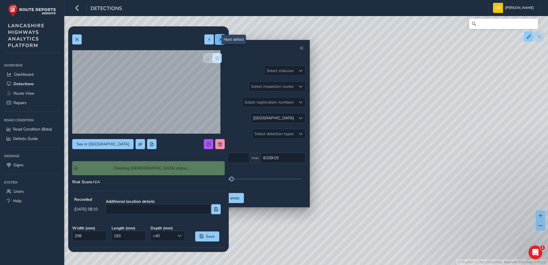
type input "223"
click at [218, 39] on span at bounding box center [220, 40] width 4 height 4
type input "250"
type input "379"
click at [218, 39] on span at bounding box center [220, 40] width 4 height 4
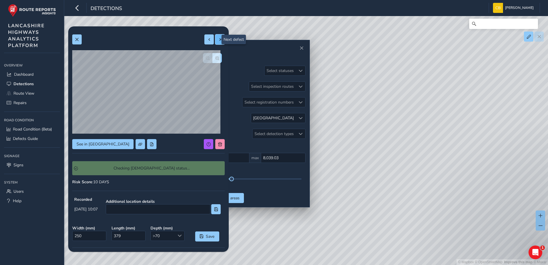
type input "359"
type input "496"
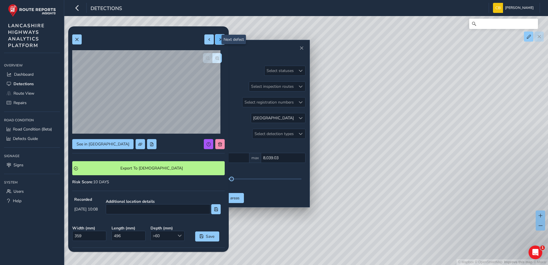
click at [218, 39] on span at bounding box center [220, 40] width 4 height 4
type input "224"
type input "207"
click at [215, 43] on button at bounding box center [219, 39] width 9 height 10
type input "481"
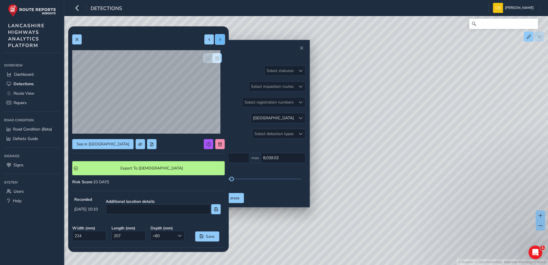
type input "1269"
click at [215, 45] on div "See in Route View Export To Symology Risk Score : 10 DAYS Recorded Sep 02 2025,…" at bounding box center [148, 176] width 152 height 293
click at [218, 41] on span at bounding box center [220, 40] width 4 height 4
type input "258"
type input "421"
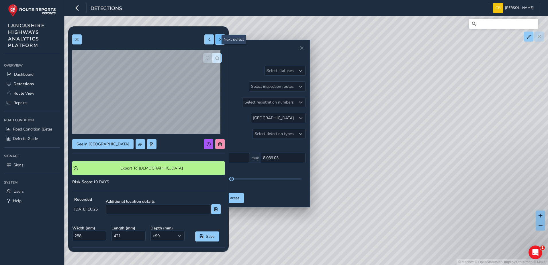
click at [215, 42] on button at bounding box center [219, 39] width 9 height 10
type input "115"
type input "137"
click at [215, 42] on button at bounding box center [219, 39] width 9 height 10
click at [216, 42] on button at bounding box center [219, 39] width 9 height 10
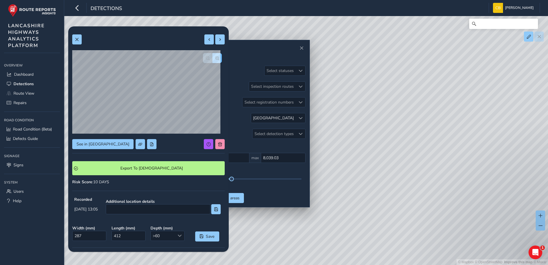
click at [217, 58] on div at bounding box center [148, 92] width 152 height 85
click at [215, 59] on span "button" at bounding box center [217, 58] width 4 height 4
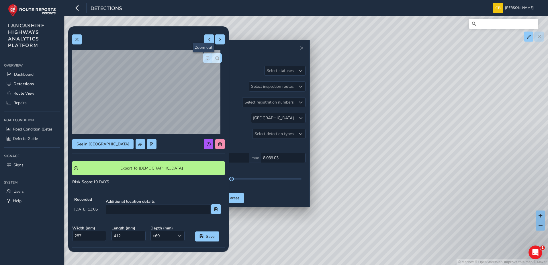
click at [203, 60] on button "button" at bounding box center [207, 58] width 9 height 10
click at [215, 40] on button at bounding box center [219, 39] width 9 height 10
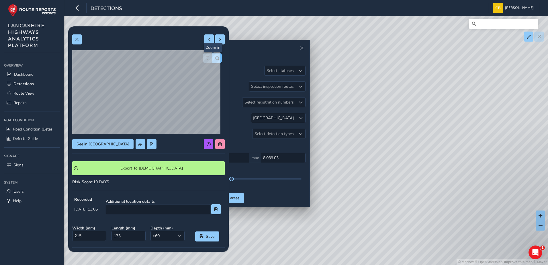
click at [215, 53] on button "button" at bounding box center [216, 58] width 9 height 10
click at [215, 56] on span "button" at bounding box center [217, 58] width 4 height 4
click at [81, 41] on button at bounding box center [76, 39] width 9 height 10
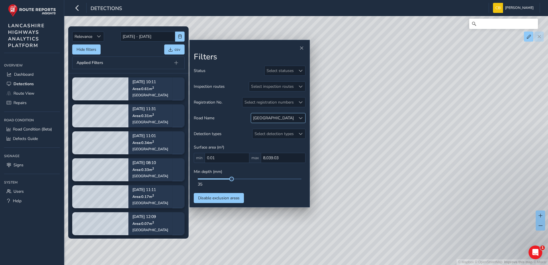
click at [300, 119] on span at bounding box center [301, 118] width 4 height 4
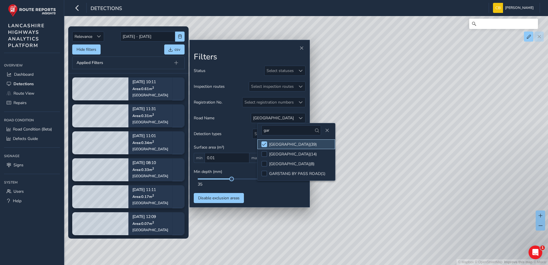
click at [267, 144] on li "GARSTANG ROAD ( 39 )" at bounding box center [296, 144] width 78 height 10
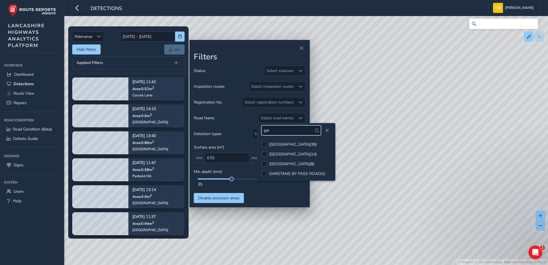
click at [277, 129] on input "gar" at bounding box center [291, 130] width 60 height 10
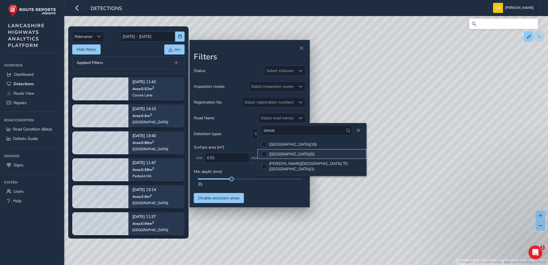
click at [280, 153] on div "LANCASTER NEW ROAD ( 5 )" at bounding box center [291, 153] width 45 height 5
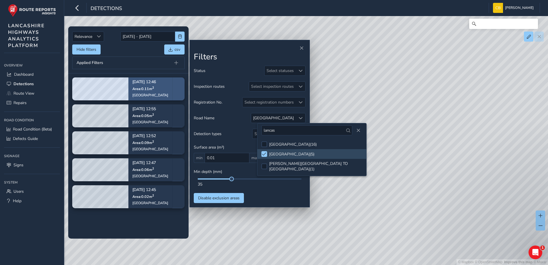
click at [147, 94] on div "Lancaster New Road" at bounding box center [150, 95] width 36 height 5
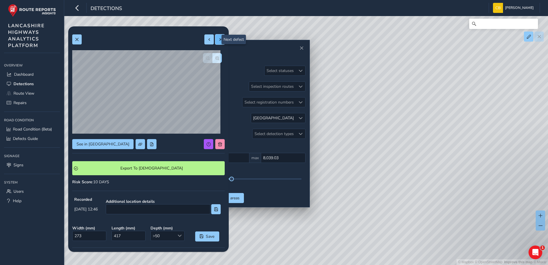
click at [220, 40] on button at bounding box center [219, 39] width 9 height 10
click at [215, 42] on button at bounding box center [219, 39] width 9 height 10
click at [219, 35] on button at bounding box center [219, 39] width 9 height 10
click at [204, 43] on button at bounding box center [208, 39] width 9 height 10
click at [207, 40] on span at bounding box center [209, 40] width 4 height 4
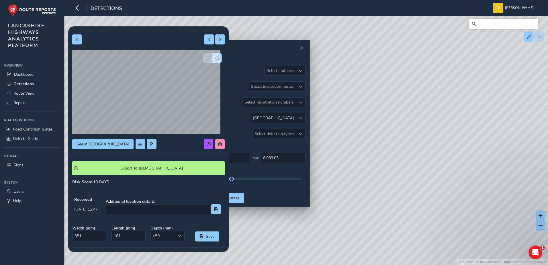
click at [199, 40] on div at bounding box center [148, 39] width 152 height 10
click at [204, 43] on button at bounding box center [208, 39] width 9 height 10
click at [207, 42] on button at bounding box center [208, 39] width 9 height 10
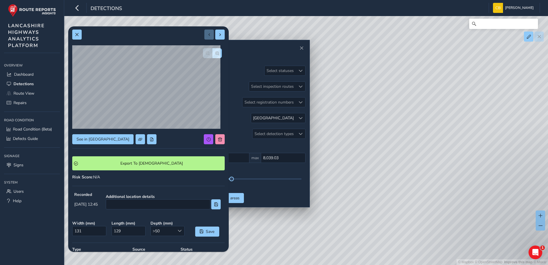
scroll to position [2, 0]
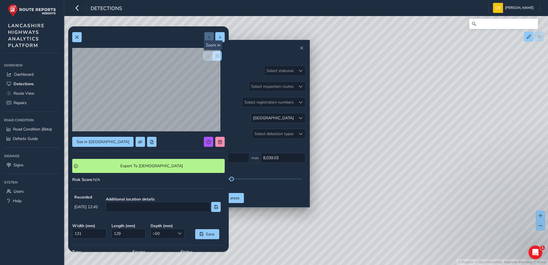
click at [215, 56] on span "button" at bounding box center [217, 56] width 4 height 4
click at [206, 57] on span "button" at bounding box center [208, 56] width 4 height 4
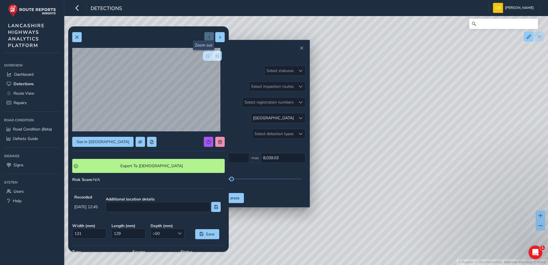
click at [206, 57] on span "button" at bounding box center [208, 56] width 4 height 4
click at [203, 57] on div at bounding box center [212, 56] width 19 height 10
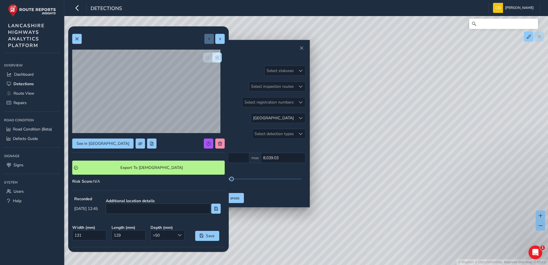
scroll to position [0, 0]
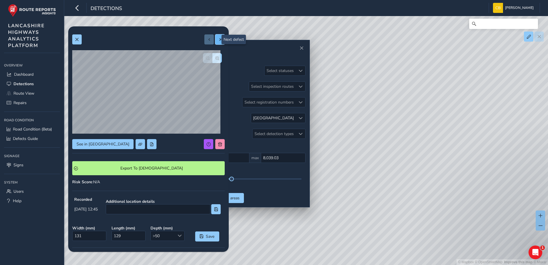
click at [218, 41] on button at bounding box center [219, 39] width 9 height 10
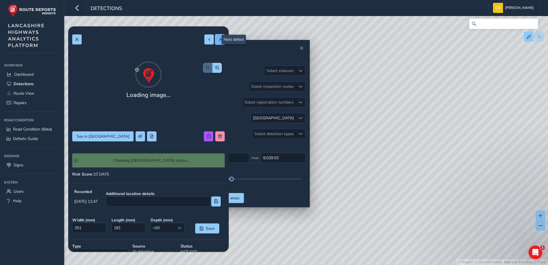
click at [218, 41] on span at bounding box center [220, 40] width 4 height 4
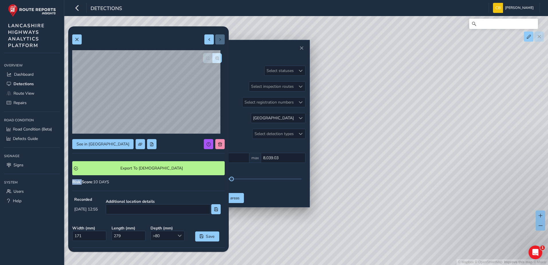
click at [215, 41] on div at bounding box center [214, 39] width 20 height 10
click at [154, 138] on div "See in Route View Export To Symology Risk Score : 10 DAYS Recorded Sep 02 2025,…" at bounding box center [148, 176] width 152 height 293
drag, startPoint x: 369, startPoint y: 163, endPoint x: 371, endPoint y: 94, distance: 68.8
click at [371, 94] on div "© Mapbox © OpenStreetMap Improve this map © Maxar" at bounding box center [274, 132] width 548 height 265
drag, startPoint x: 401, startPoint y: 119, endPoint x: 404, endPoint y: 108, distance: 12.0
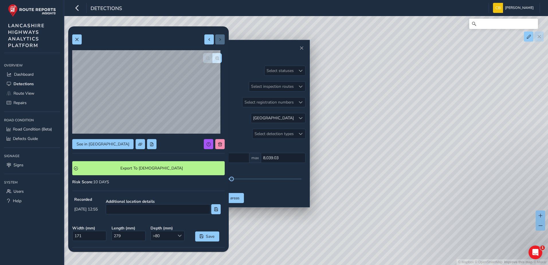
click at [404, 108] on div "© Mapbox © OpenStreetMap Improve this map © Maxar" at bounding box center [274, 132] width 548 height 265
click at [84, 143] on span "See in Route View" at bounding box center [103, 143] width 53 height 5
click at [215, 59] on span "button" at bounding box center [217, 58] width 4 height 4
click at [206, 58] on button "button" at bounding box center [207, 58] width 9 height 10
click at [204, 35] on button at bounding box center [208, 39] width 9 height 10
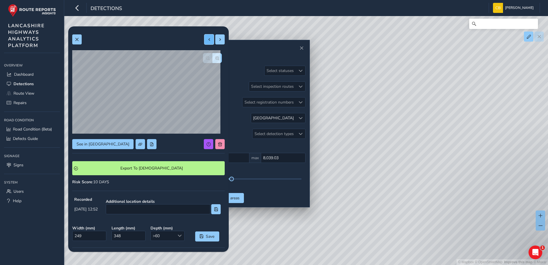
click at [204, 39] on button at bounding box center [208, 39] width 9 height 10
click at [207, 40] on button at bounding box center [208, 39] width 9 height 10
click at [207, 40] on span at bounding box center [209, 40] width 4 height 4
click at [215, 40] on button at bounding box center [219, 39] width 9 height 10
click at [212, 60] on button "button" at bounding box center [216, 58] width 9 height 10
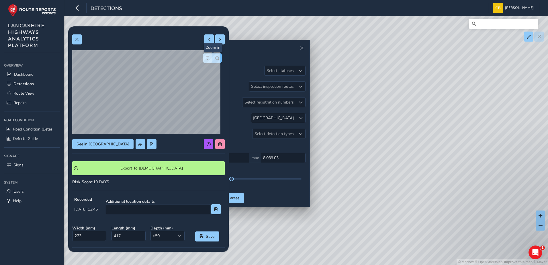
click at [212, 60] on button "button" at bounding box center [216, 58] width 9 height 10
click at [206, 56] on span "button" at bounding box center [208, 58] width 4 height 4
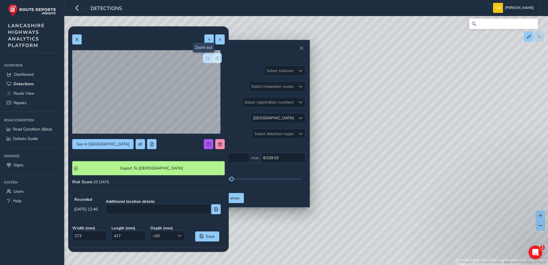
click at [206, 56] on span "button" at bounding box center [208, 58] width 4 height 4
click at [218, 41] on span at bounding box center [220, 40] width 4 height 4
click at [216, 59] on button "button" at bounding box center [216, 58] width 9 height 10
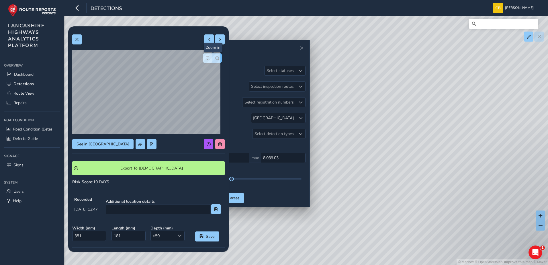
click at [216, 59] on button "button" at bounding box center [216, 58] width 9 height 10
click at [206, 58] on button "button" at bounding box center [207, 58] width 9 height 10
click at [215, 41] on button at bounding box center [219, 39] width 9 height 10
click at [215, 56] on button "button" at bounding box center [216, 58] width 9 height 10
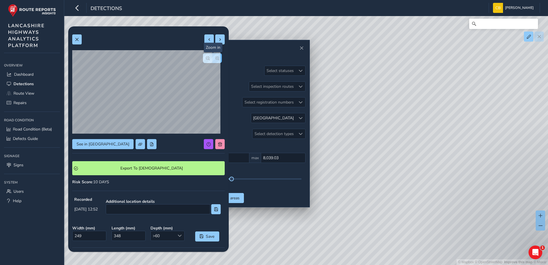
click at [215, 56] on button "button" at bounding box center [216, 58] width 9 height 10
click at [203, 60] on button "button" at bounding box center [207, 58] width 9 height 10
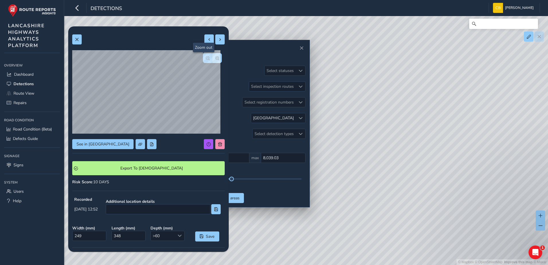
click at [203, 60] on button "button" at bounding box center [207, 58] width 9 height 10
click at [215, 58] on span "button" at bounding box center [217, 58] width 4 height 4
click at [206, 57] on span "button" at bounding box center [208, 58] width 4 height 4
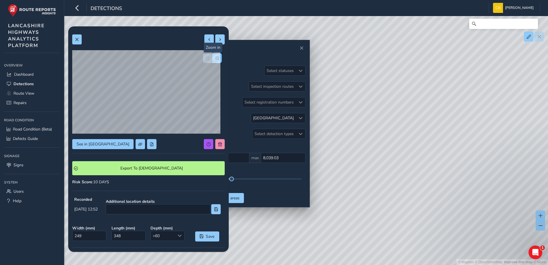
click at [215, 58] on span "button" at bounding box center [217, 58] width 4 height 4
click at [206, 59] on button "button" at bounding box center [207, 58] width 9 height 10
click at [204, 42] on button at bounding box center [208, 39] width 9 height 10
click at [207, 38] on span at bounding box center [209, 40] width 4 height 4
click at [215, 59] on span "button" at bounding box center [217, 58] width 4 height 4
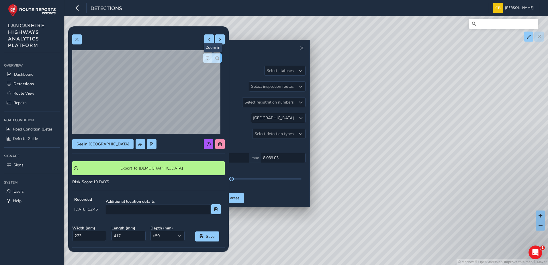
click at [215, 59] on span "button" at bounding box center [217, 58] width 4 height 4
click at [205, 58] on button "button" at bounding box center [207, 58] width 9 height 10
click at [217, 42] on button at bounding box center [219, 39] width 9 height 10
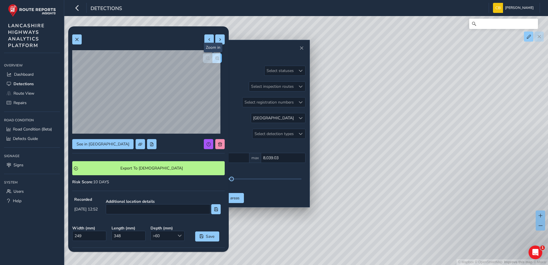
click at [215, 56] on span "button" at bounding box center [217, 58] width 4 height 4
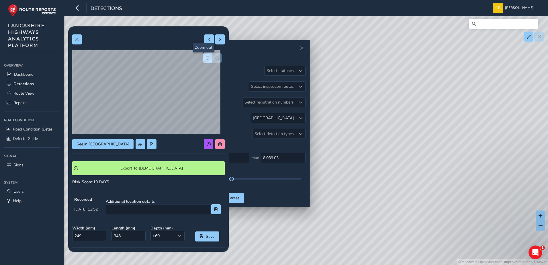
click at [203, 58] on button "button" at bounding box center [207, 58] width 9 height 10
click at [302, 115] on div at bounding box center [300, 117] width 9 height 9
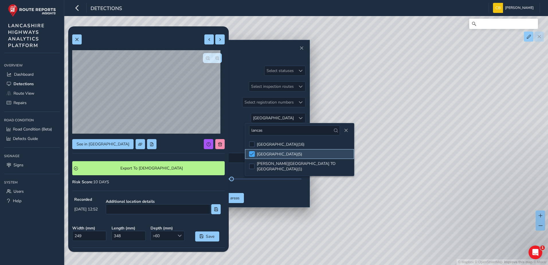
click at [254, 153] on div at bounding box center [252, 154] width 6 height 6
click at [253, 145] on div at bounding box center [252, 144] width 6 height 6
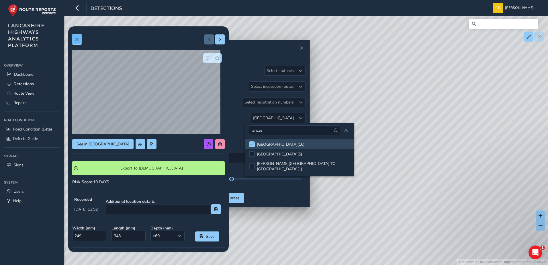
click at [79, 42] on button at bounding box center [76, 39] width 9 height 10
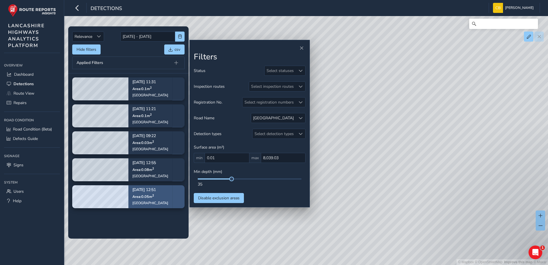
click at [151, 200] on div "Sep 02, 12:51 Area: 0.05 m 2 Lancaster Road" at bounding box center [150, 196] width 36 height 25
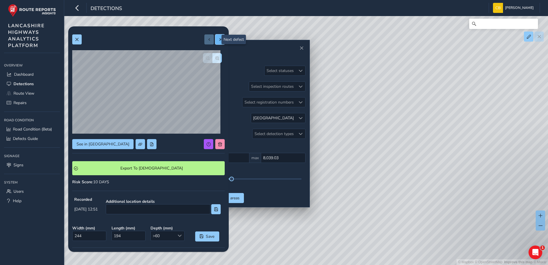
click at [218, 39] on span at bounding box center [220, 40] width 4 height 4
click at [219, 36] on button at bounding box center [219, 39] width 9 height 10
click at [215, 41] on button at bounding box center [219, 39] width 9 height 10
click at [219, 38] on button at bounding box center [219, 39] width 9 height 10
click at [207, 41] on span at bounding box center [209, 40] width 4 height 4
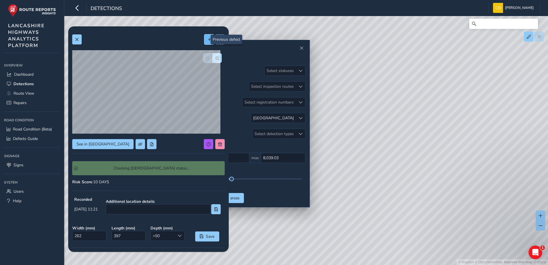
click at [207, 41] on span at bounding box center [209, 40] width 4 height 4
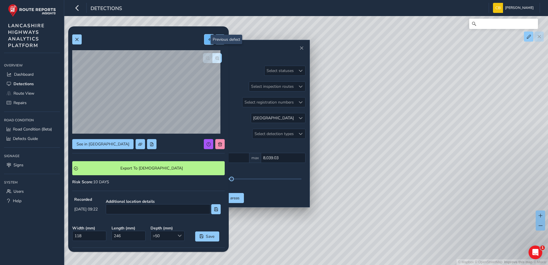
click at [207, 41] on span at bounding box center [209, 40] width 4 height 4
click at [207, 37] on button at bounding box center [208, 39] width 9 height 10
click at [214, 61] on button "button" at bounding box center [216, 58] width 9 height 10
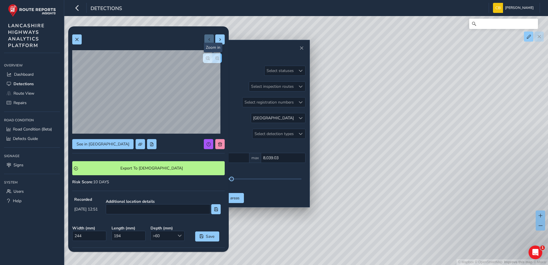
click at [214, 61] on button "button" at bounding box center [216, 58] width 9 height 10
click at [206, 59] on button "button" at bounding box center [207, 58] width 9 height 10
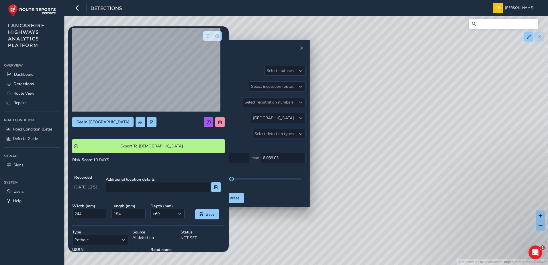
scroll to position [19, 0]
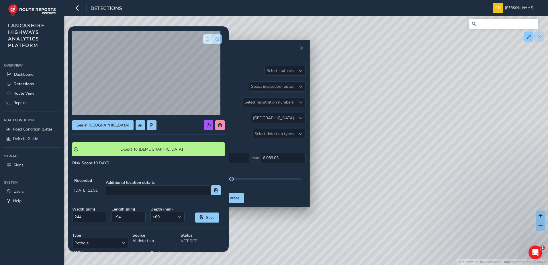
click at [215, 41] on span "button" at bounding box center [217, 39] width 4 height 4
click at [203, 42] on button "button" at bounding box center [207, 39] width 9 height 10
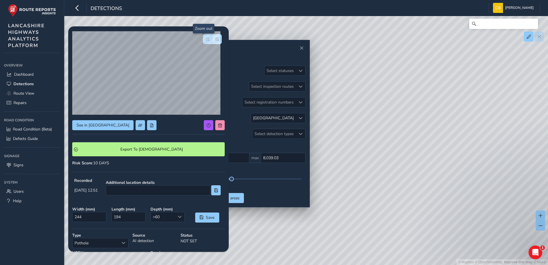
click at [203, 42] on button "button" at bounding box center [207, 39] width 9 height 10
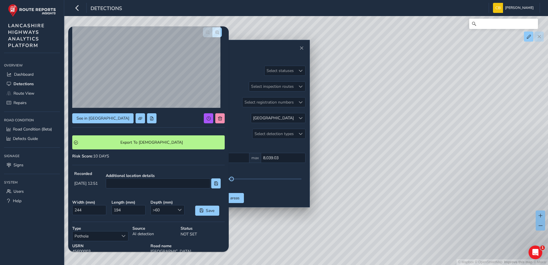
scroll to position [0, 0]
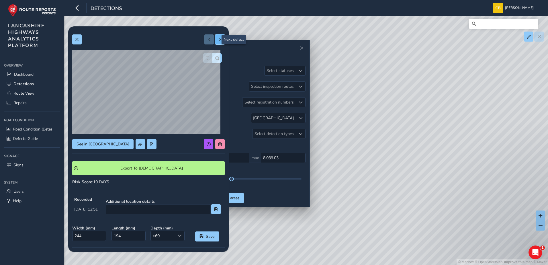
click at [218, 38] on span at bounding box center [220, 40] width 4 height 4
click at [218, 40] on span at bounding box center [220, 40] width 4 height 4
click at [215, 41] on button at bounding box center [219, 39] width 9 height 10
click at [215, 40] on button at bounding box center [219, 39] width 9 height 10
click at [80, 38] on button at bounding box center [76, 39] width 9 height 10
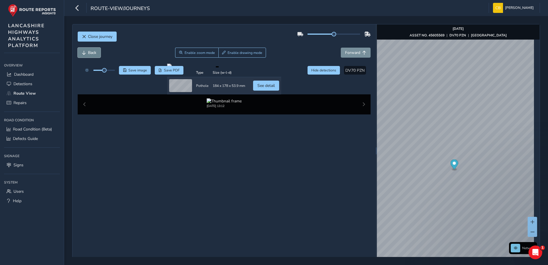
click at [93, 54] on span "Back" at bounding box center [92, 52] width 8 height 5
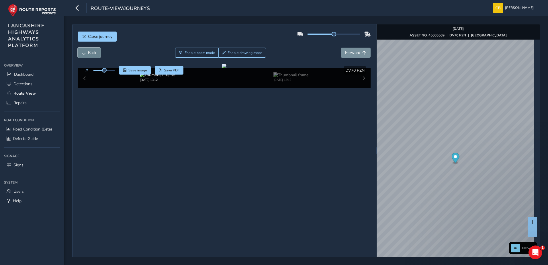
click at [93, 56] on button "Back" at bounding box center [89, 53] width 23 height 10
click at [349, 53] on span "Forward" at bounding box center [352, 52] width 15 height 5
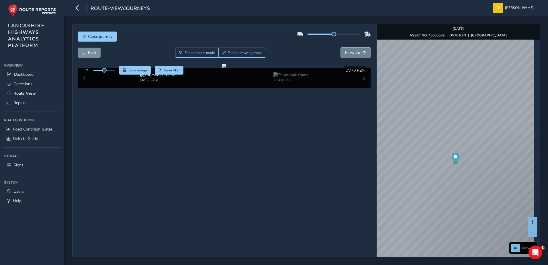
click at [349, 53] on span "Forward" at bounding box center [352, 52] width 15 height 5
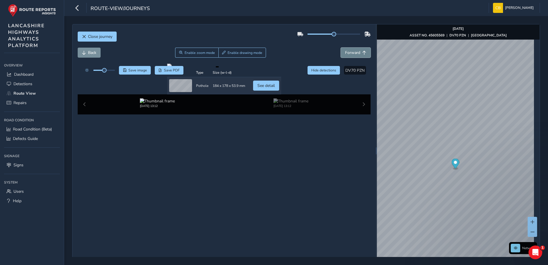
click at [349, 53] on span "Forward" at bounding box center [352, 52] width 15 height 5
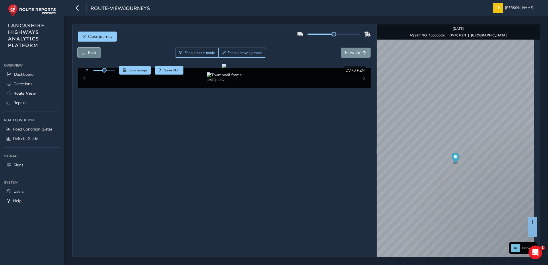
click at [89, 51] on span "Back" at bounding box center [92, 52] width 8 height 5
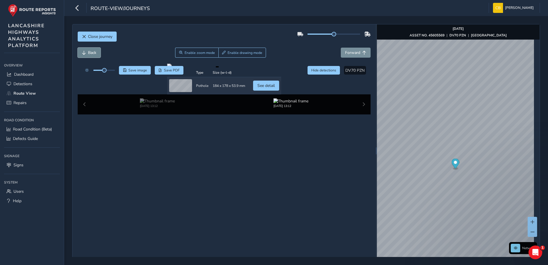
click at [89, 51] on span "Back" at bounding box center [92, 52] width 8 height 5
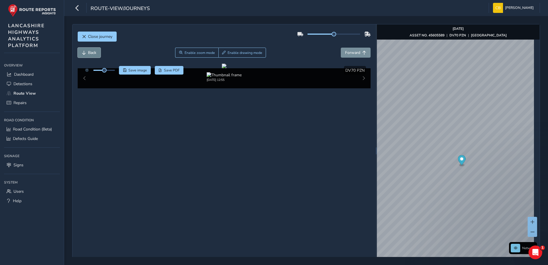
click at [89, 54] on span "Back" at bounding box center [92, 52] width 8 height 5
click at [360, 50] on button "Forward" at bounding box center [356, 53] width 30 height 10
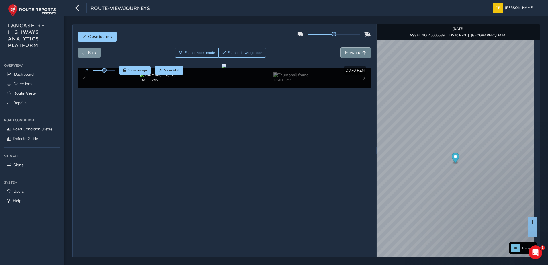
click at [360, 50] on button "Forward" at bounding box center [356, 53] width 30 height 10
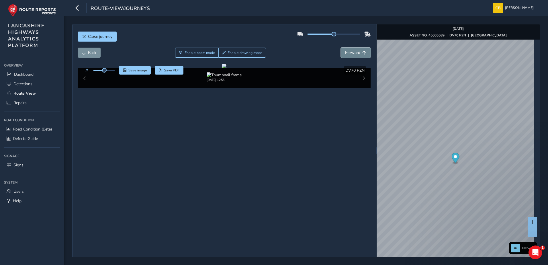
click at [360, 50] on button "Forward" at bounding box center [356, 53] width 30 height 10
click at [95, 51] on span "Back" at bounding box center [92, 52] width 8 height 5
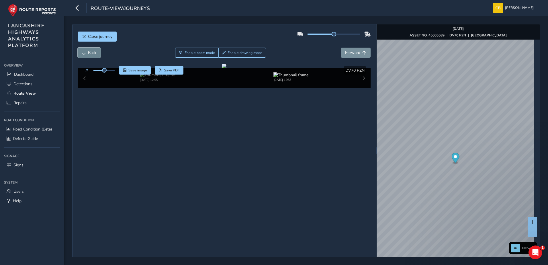
click at [95, 51] on span "Back" at bounding box center [92, 52] width 8 height 5
click at [352, 52] on span "Forward" at bounding box center [352, 52] width 15 height 5
click at [92, 56] on button "Back" at bounding box center [89, 53] width 23 height 10
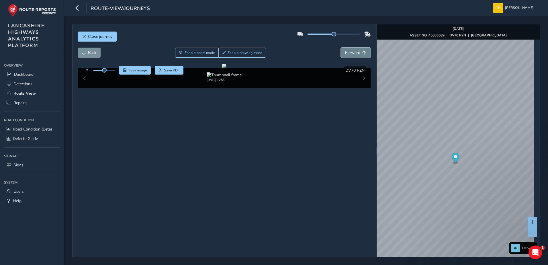
click at [351, 49] on button "Forward" at bounding box center [356, 53] width 30 height 10
